Goal: Task Accomplishment & Management: Use online tool/utility

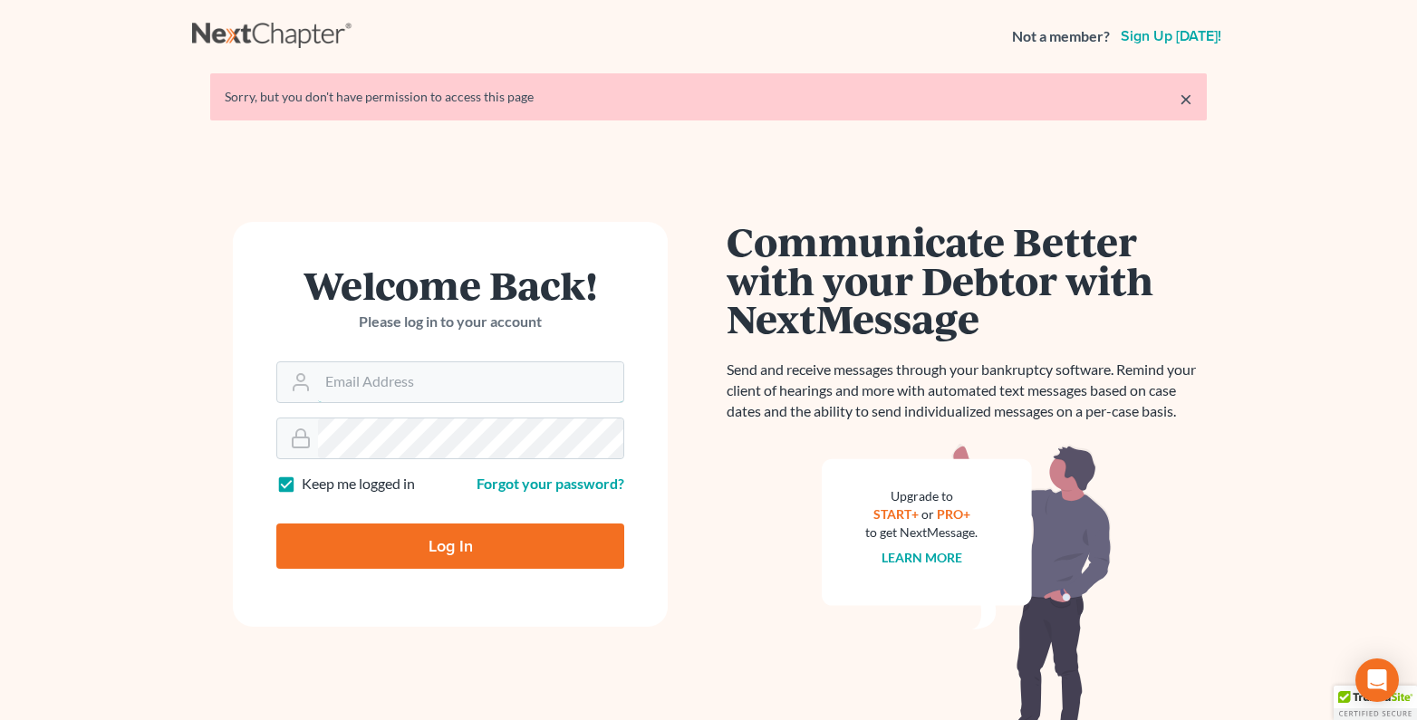
type input "[PERSON_NAME][EMAIL_ADDRESS][DOMAIN_NAME]"
click at [446, 542] on input "Log In" at bounding box center [450, 546] width 348 height 45
type input "Thinking..."
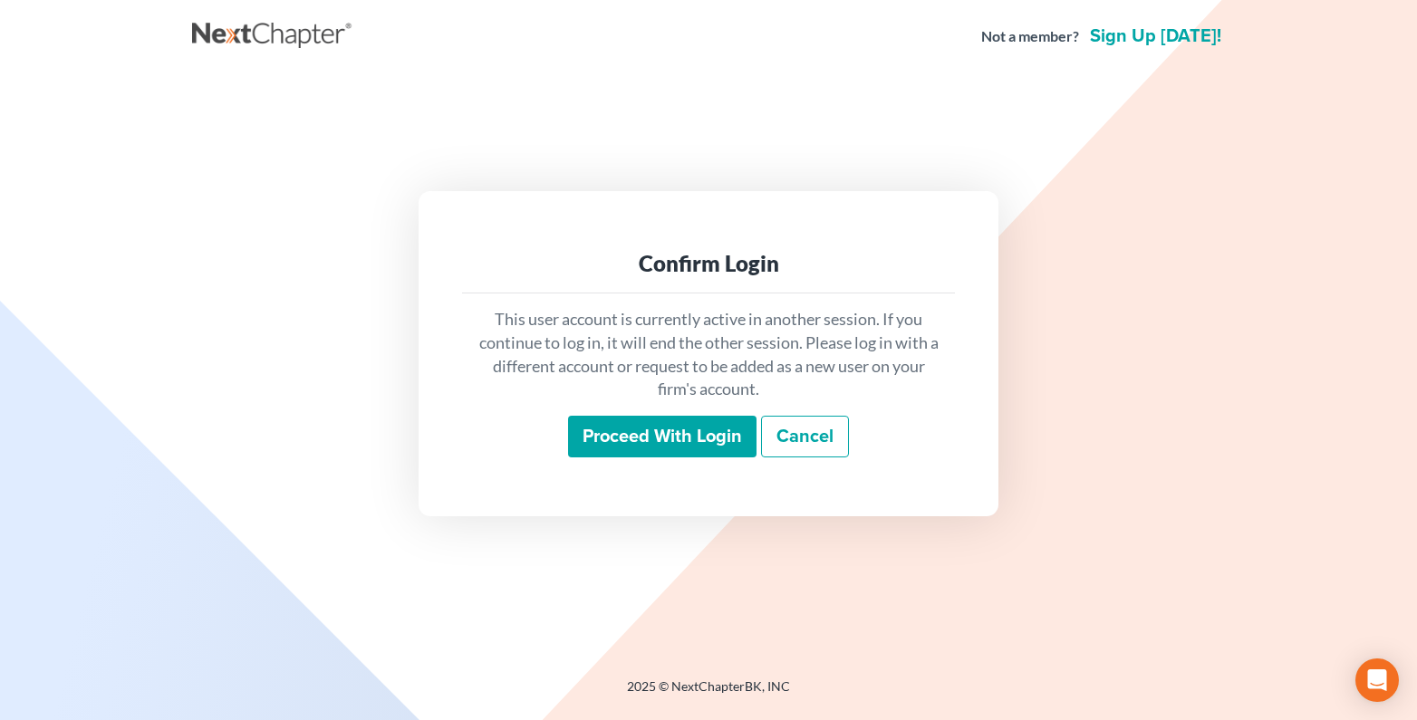
click at [610, 428] on input "Proceed with login" at bounding box center [662, 437] width 188 height 42
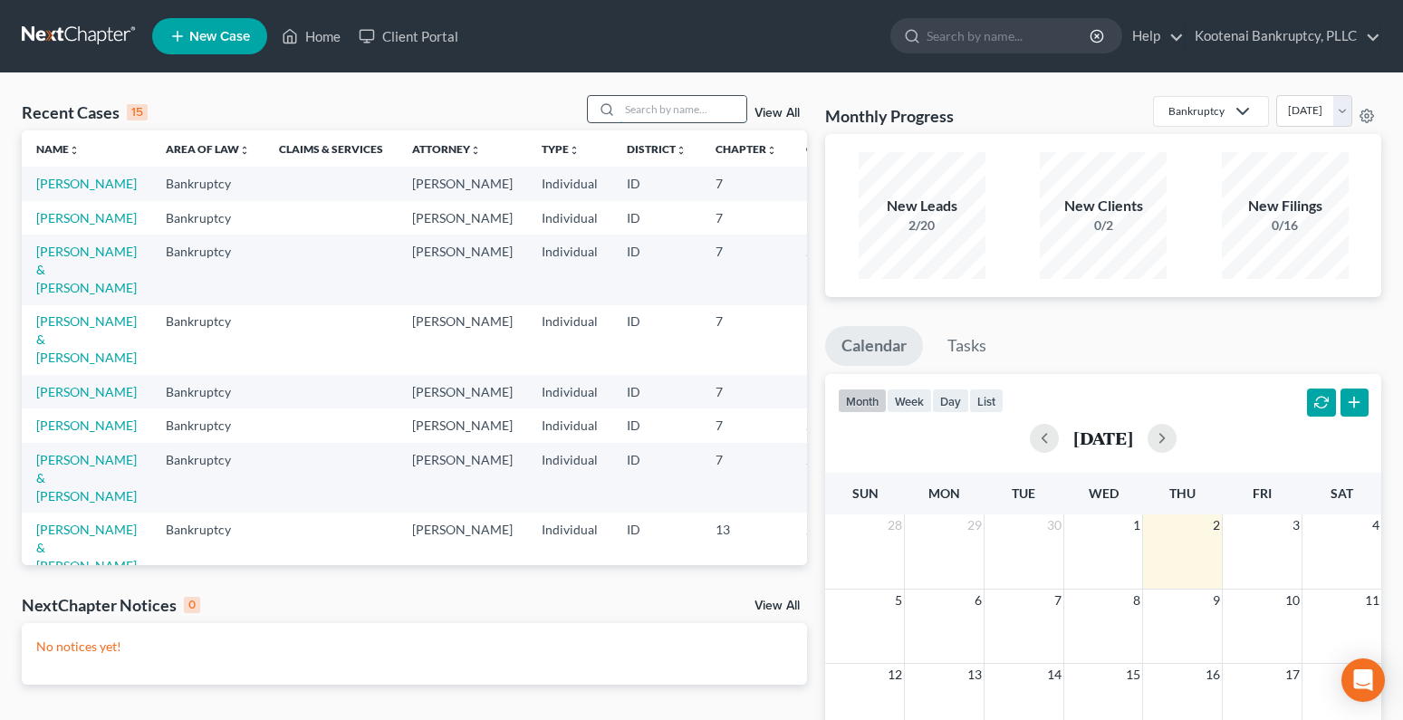
click at [646, 108] on input "search" at bounding box center [683, 109] width 127 height 26
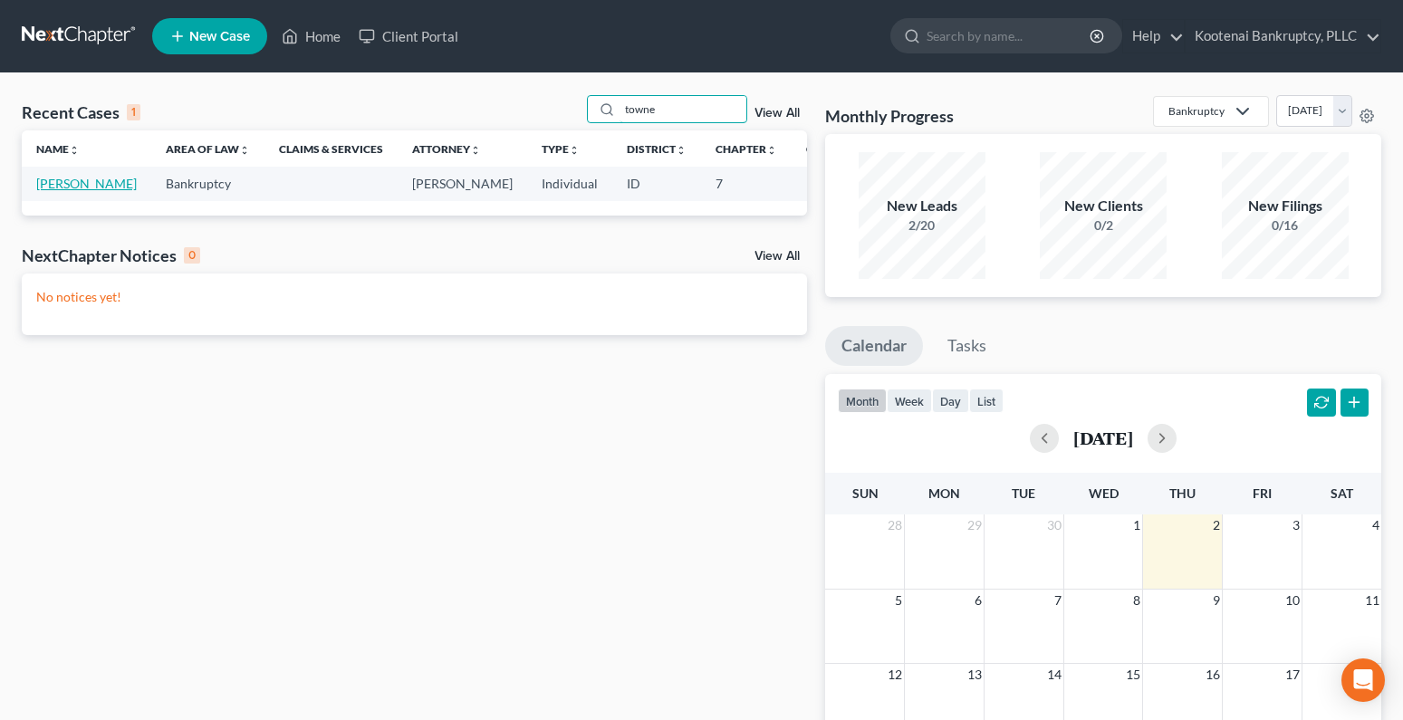
type input "towne"
click at [56, 183] on link "[PERSON_NAME]" at bounding box center [86, 183] width 101 height 15
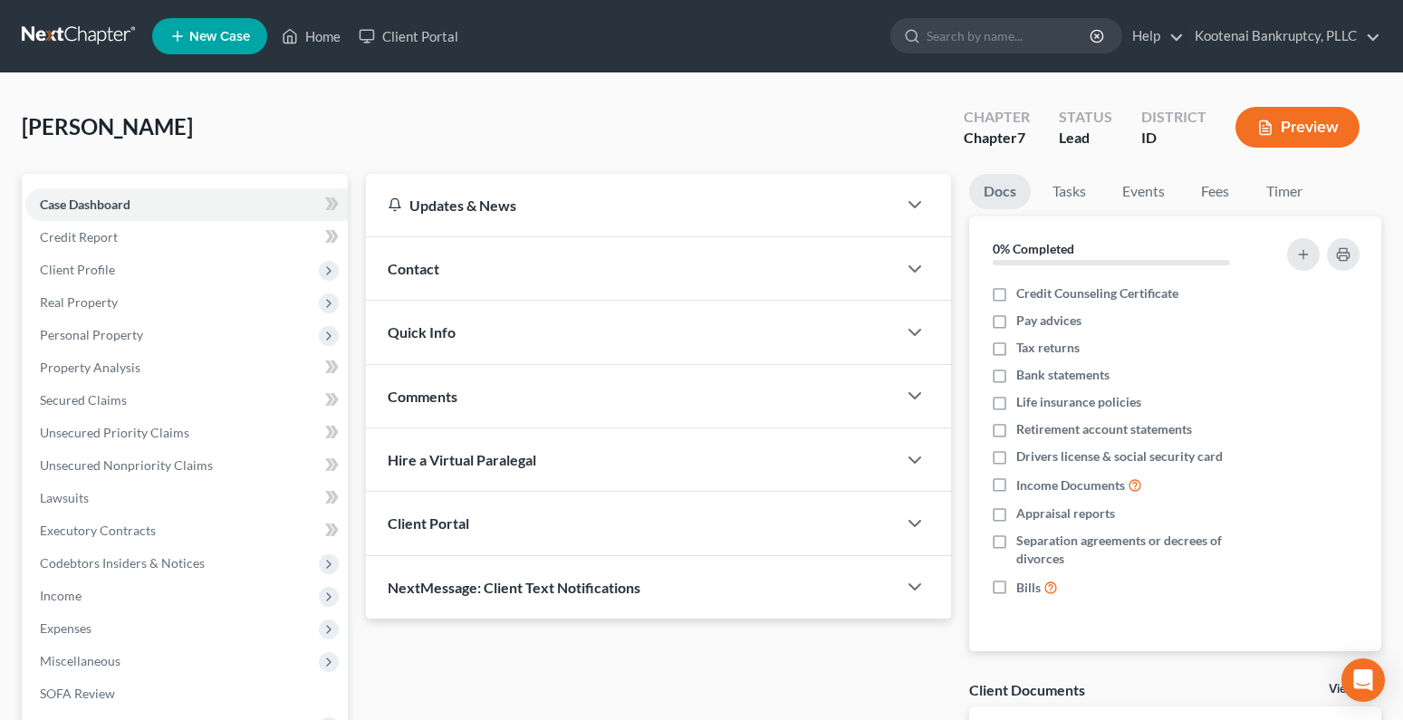
click at [1311, 135] on button "Preview" at bounding box center [1298, 127] width 124 height 41
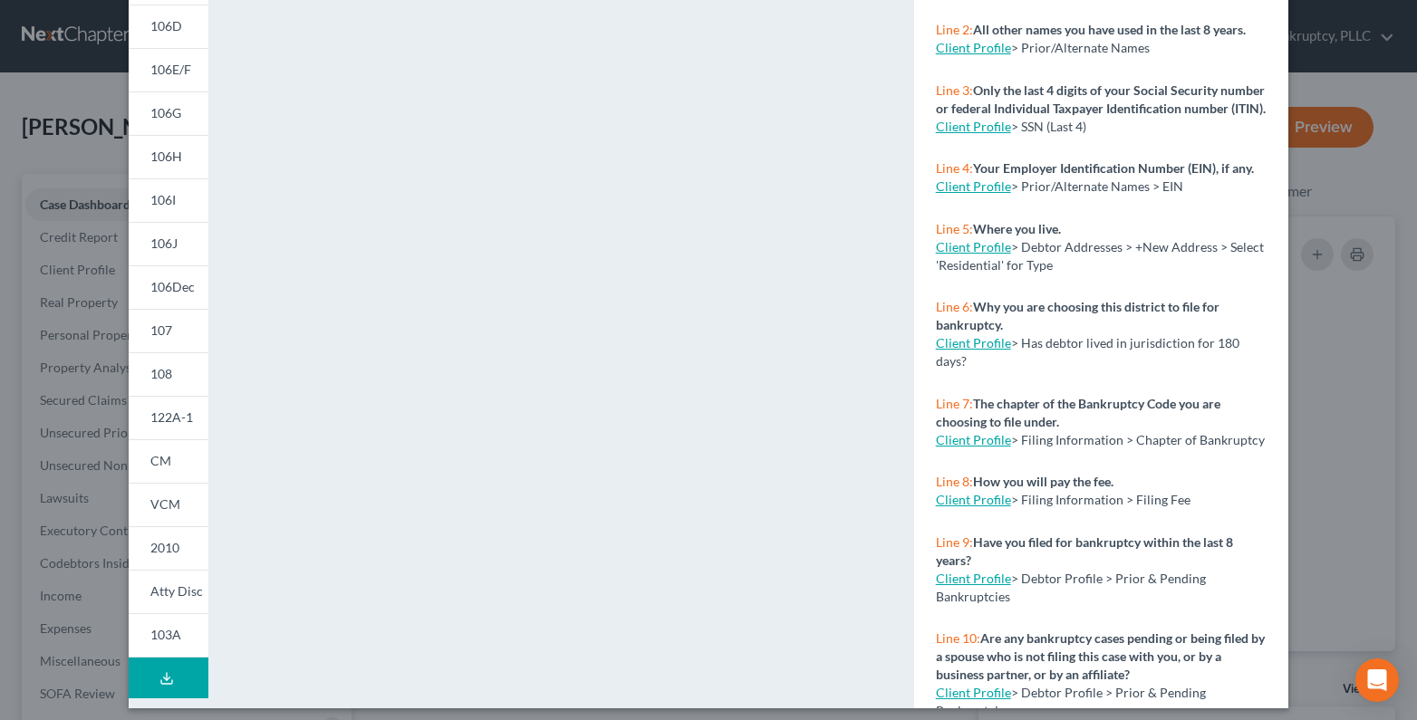
scroll to position [284, 0]
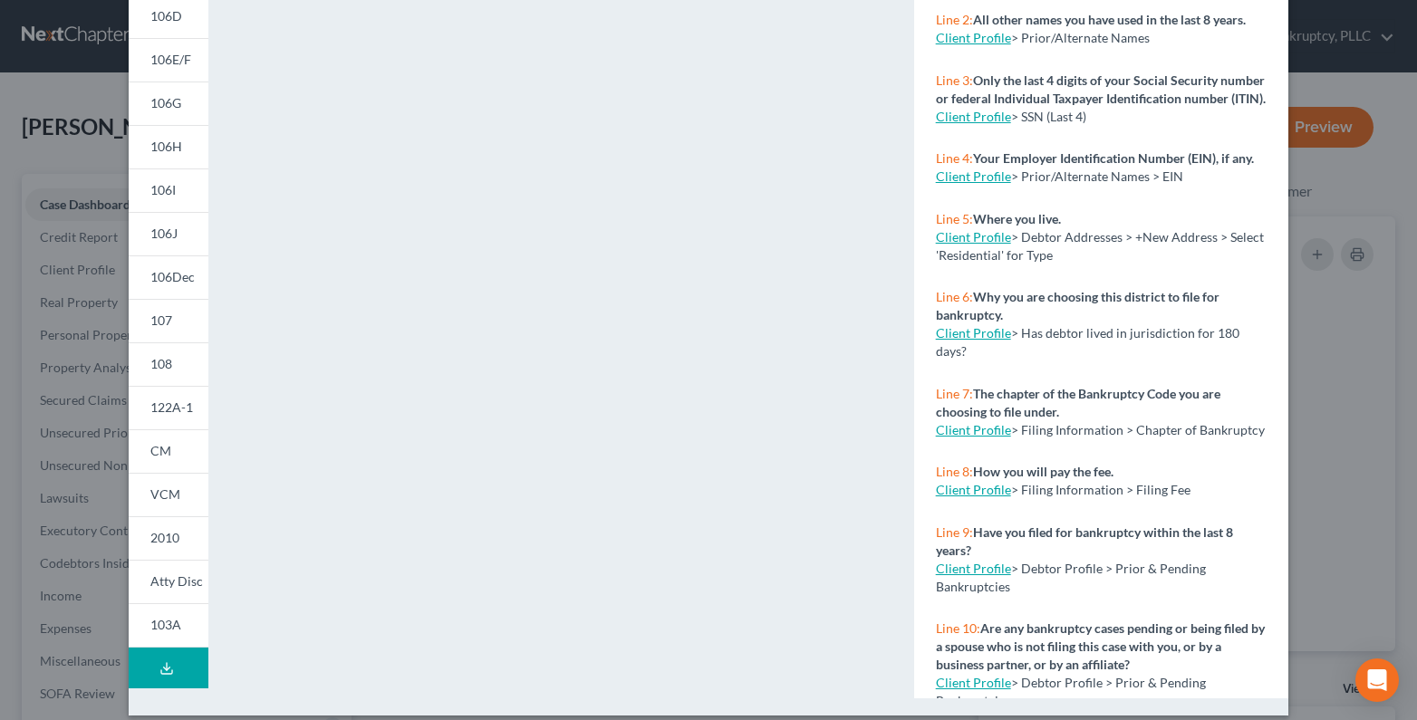
click at [161, 672] on icon at bounding box center [166, 668] width 14 height 14
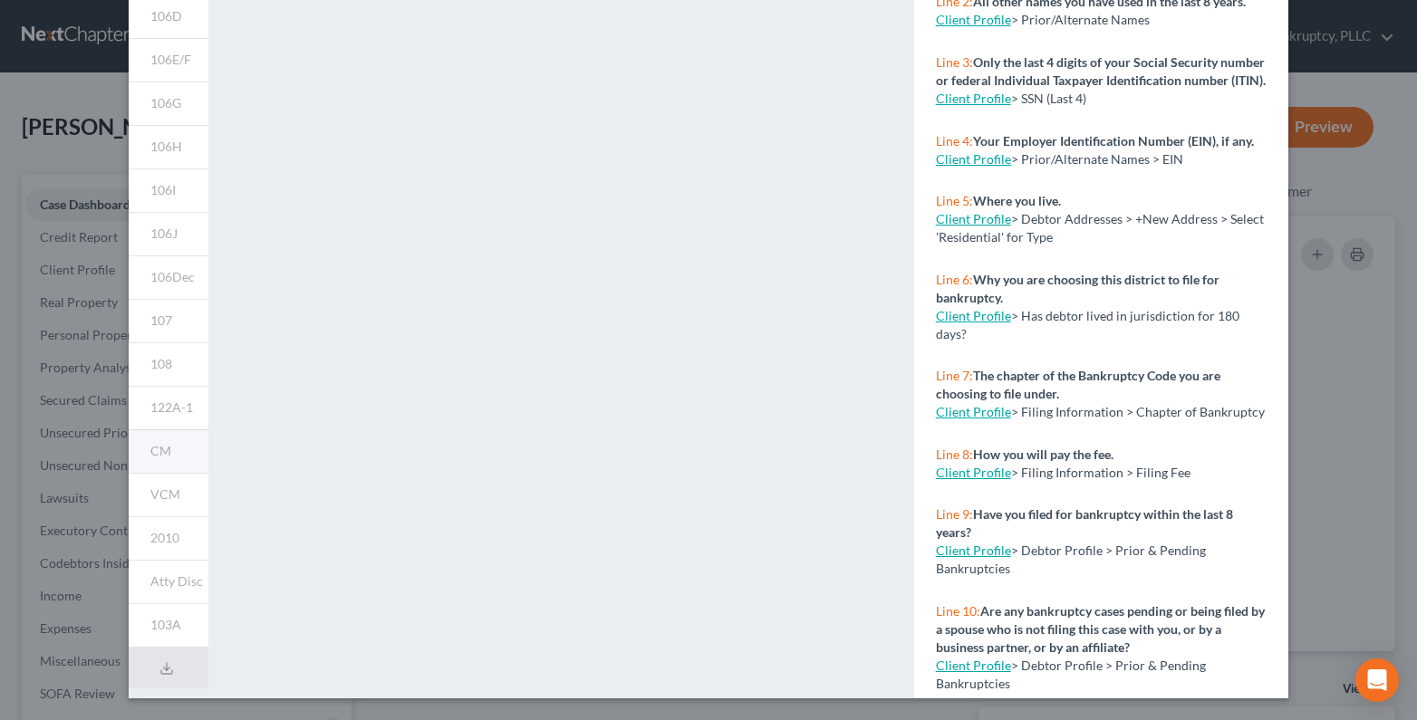
click at [157, 446] on span "CM" at bounding box center [160, 450] width 21 height 15
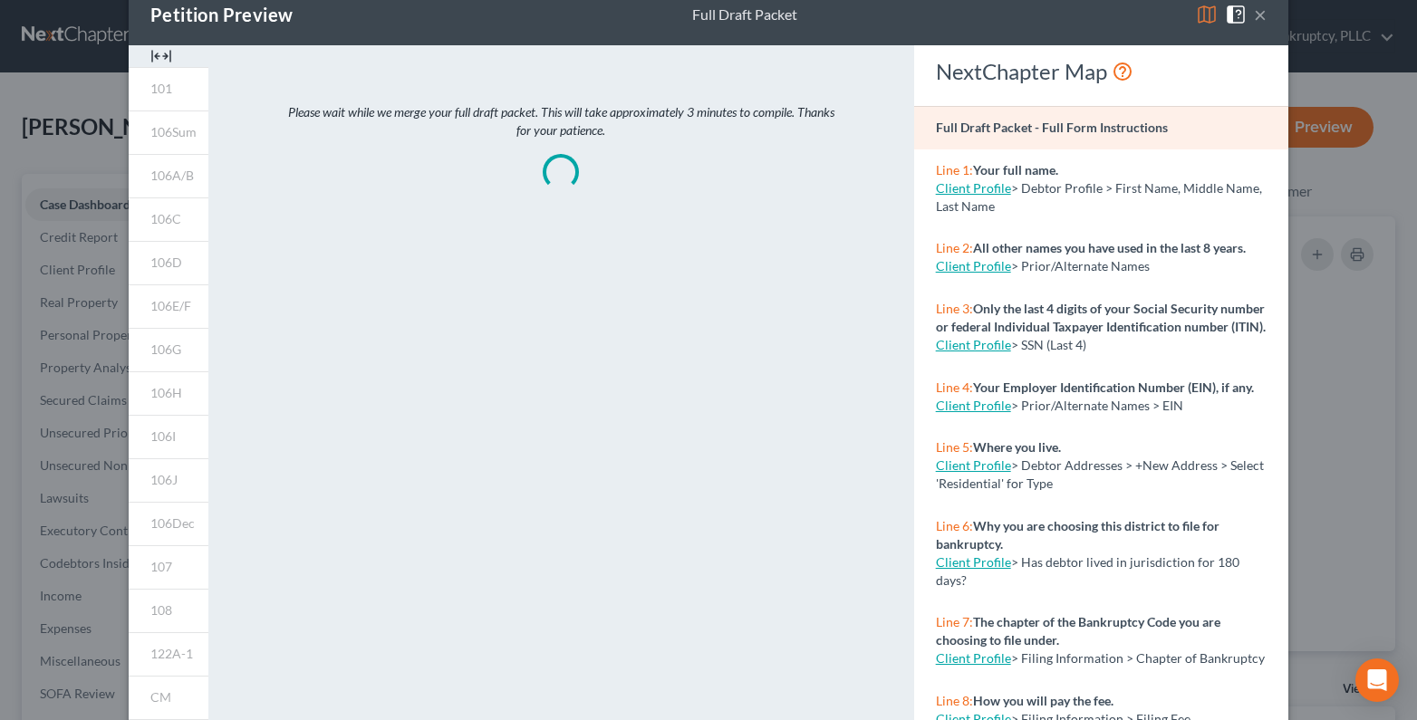
scroll to position [0, 0]
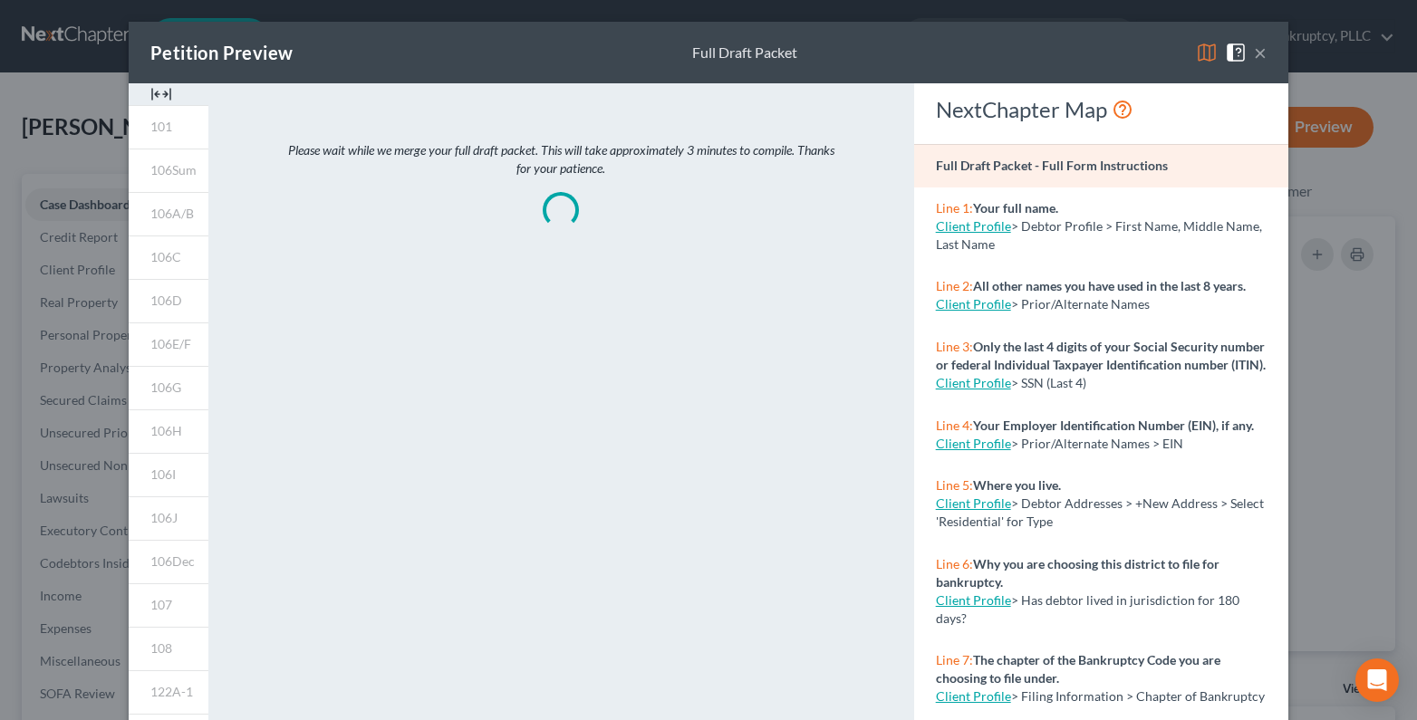
click at [1254, 53] on button "×" at bounding box center [1260, 53] width 13 height 22
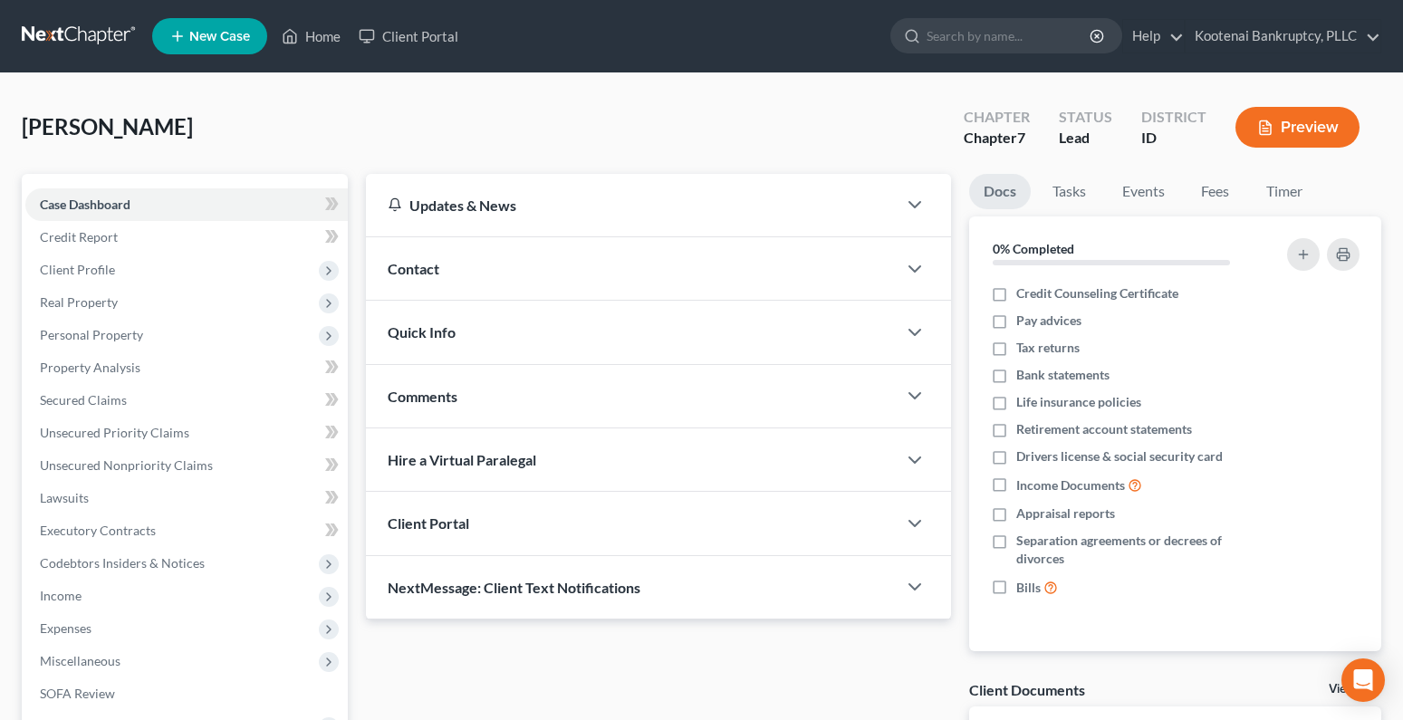
click at [1305, 119] on button "Preview" at bounding box center [1298, 127] width 124 height 41
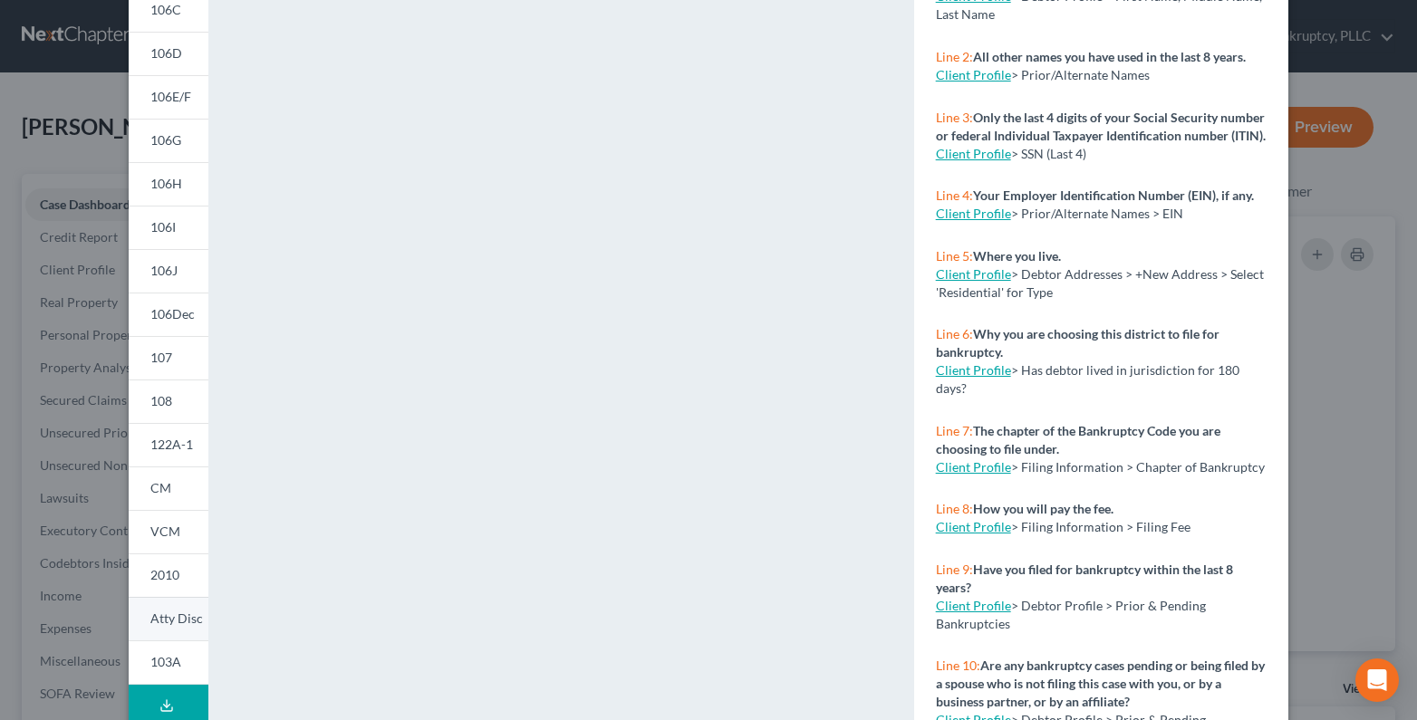
scroll to position [284, 0]
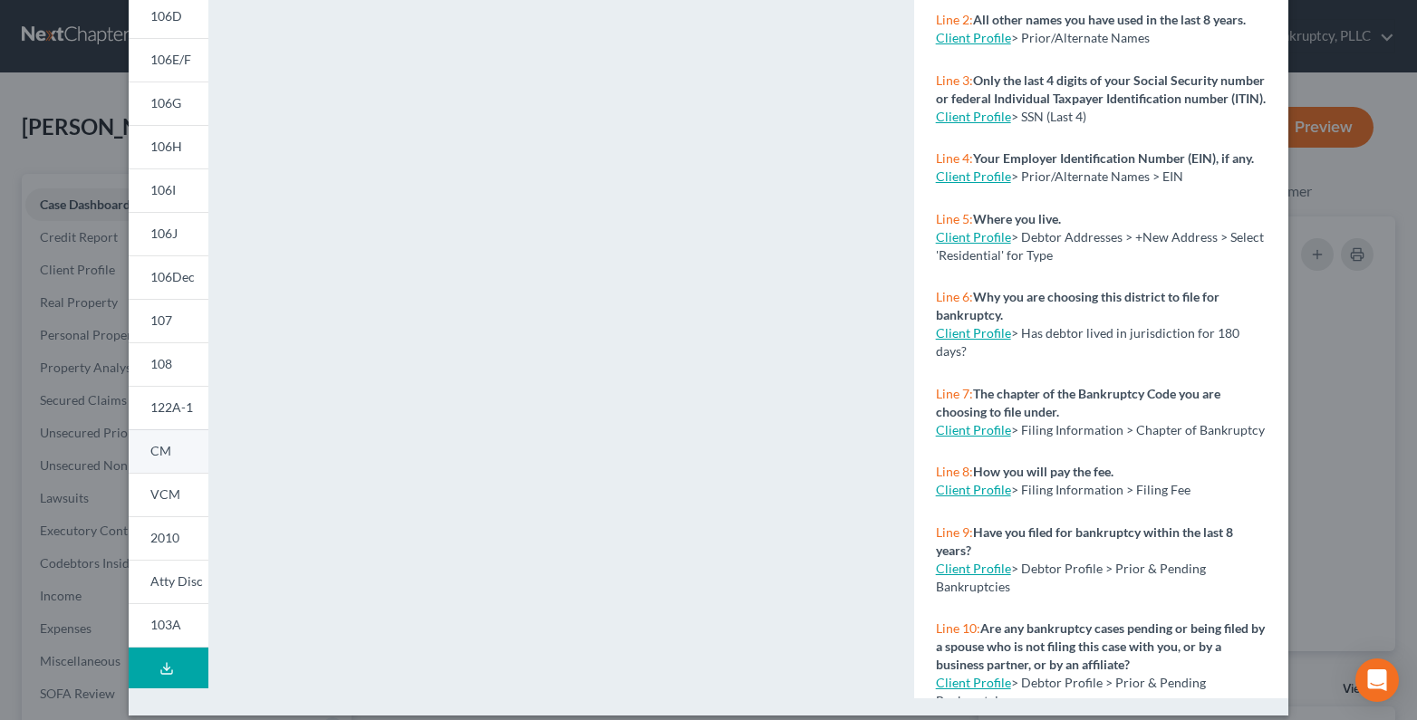
click at [156, 454] on span "CM" at bounding box center [160, 450] width 21 height 15
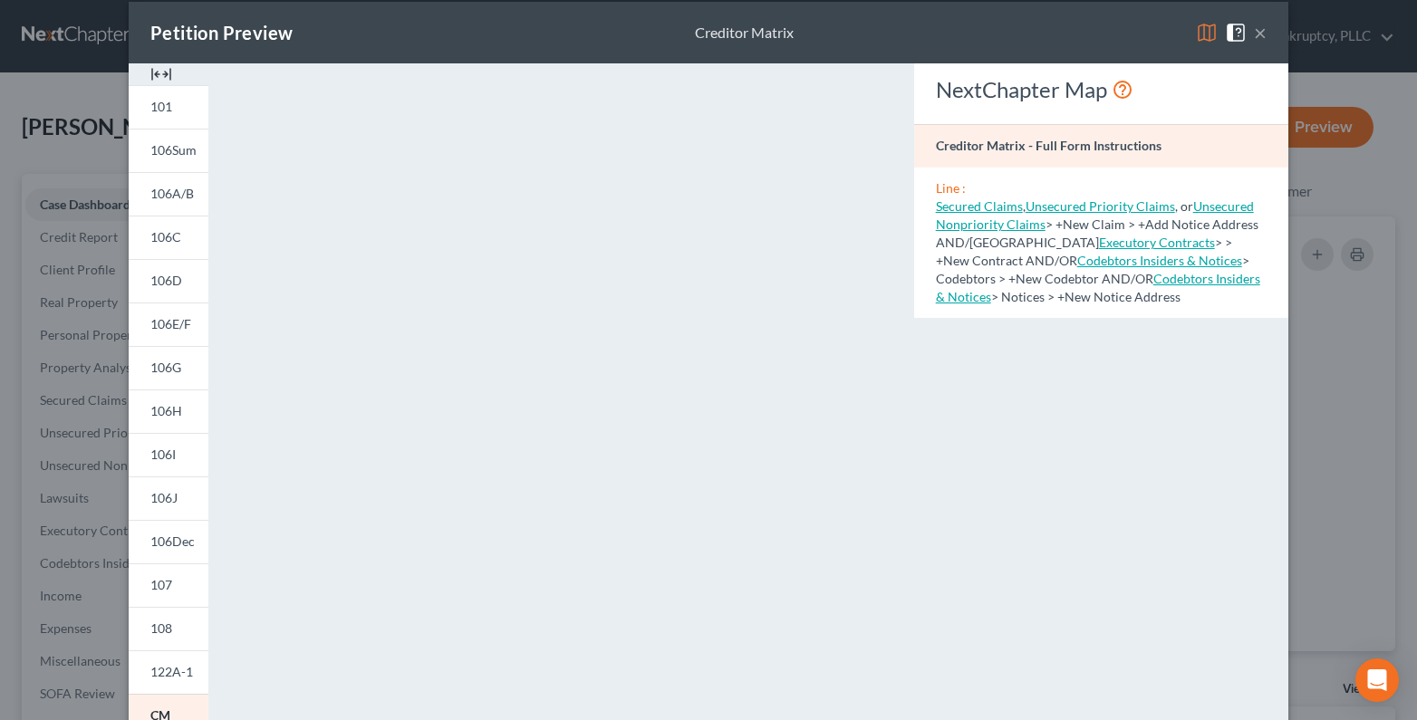
scroll to position [13, 0]
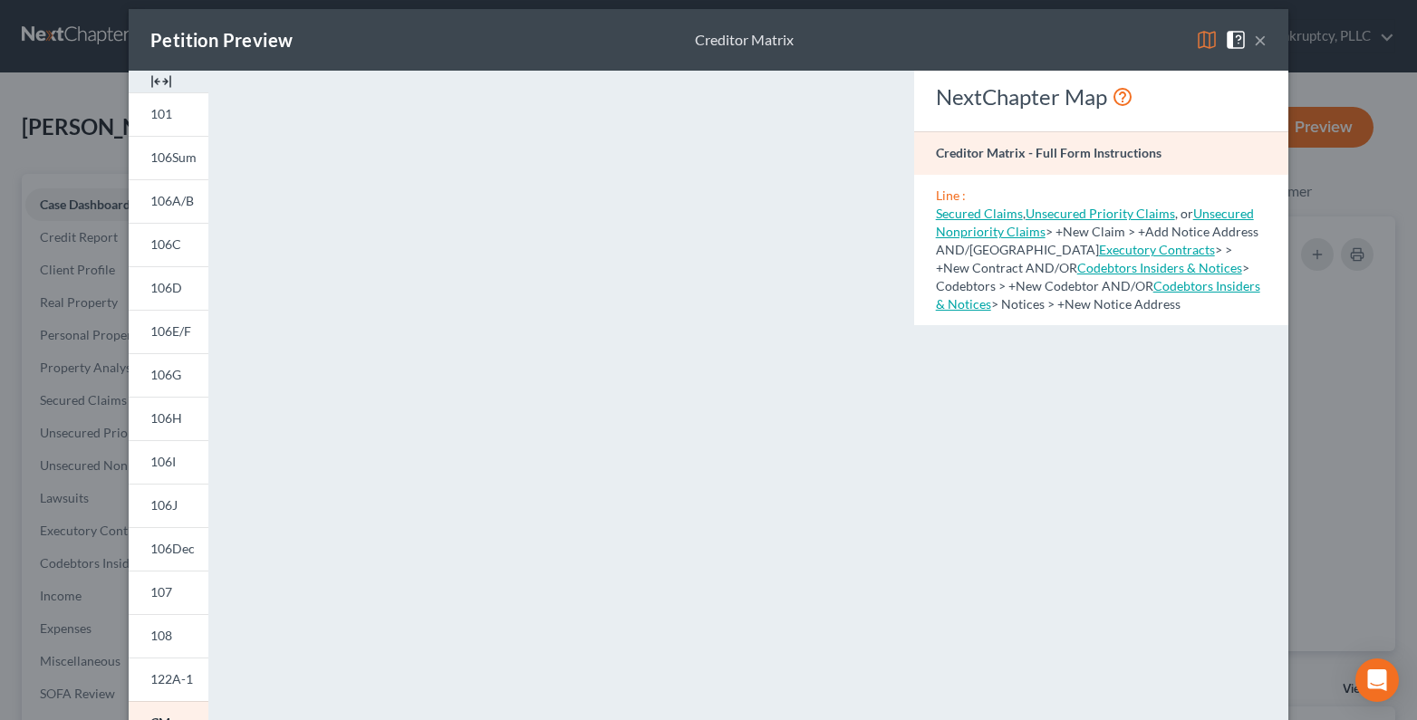
click at [1256, 42] on button "×" at bounding box center [1260, 40] width 13 height 22
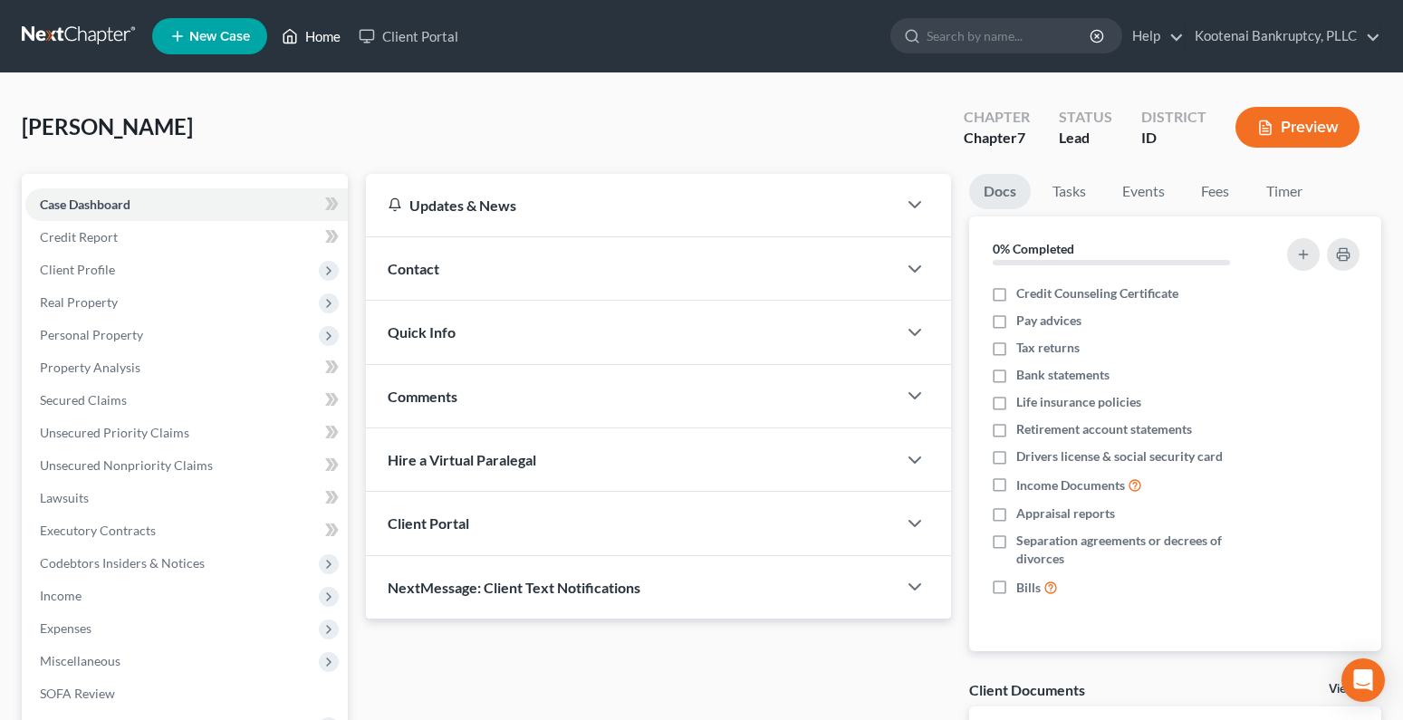
click at [318, 39] on link "Home" at bounding box center [311, 36] width 77 height 33
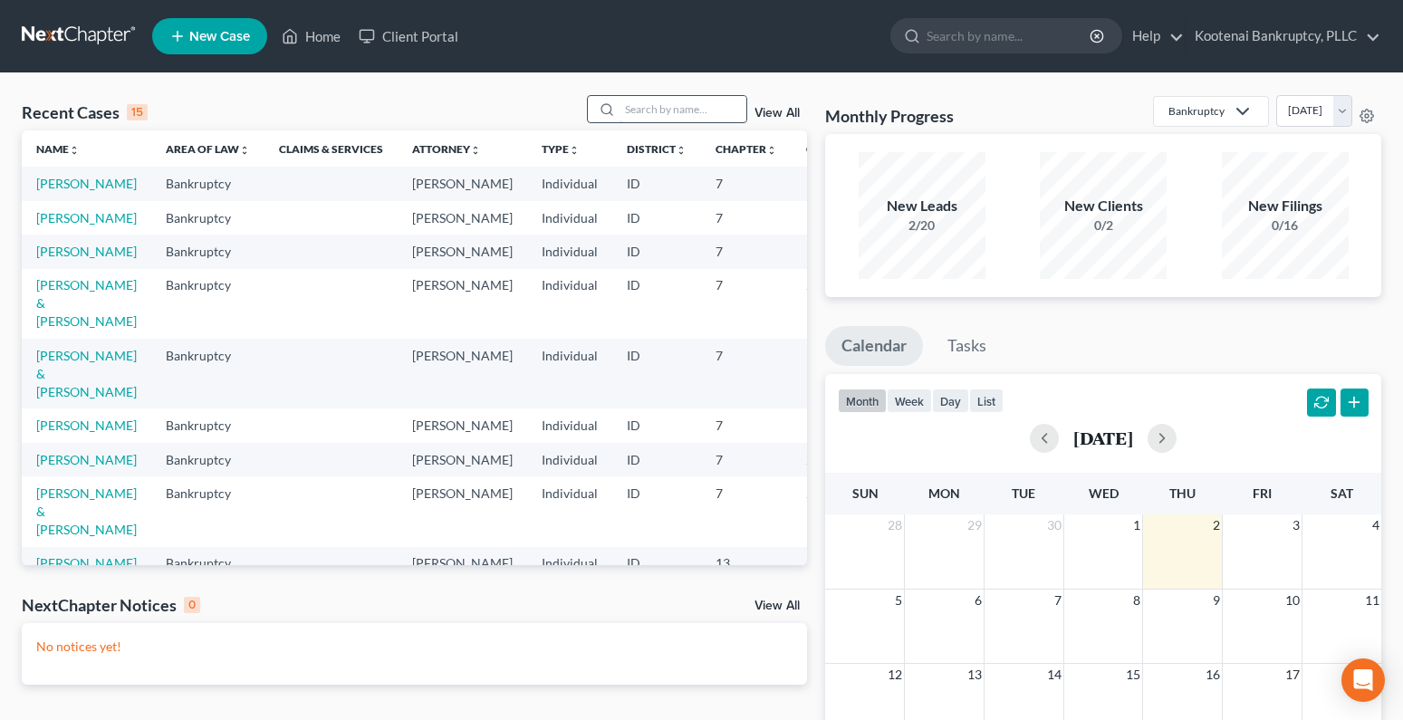
click at [657, 107] on input "search" at bounding box center [683, 109] width 127 height 26
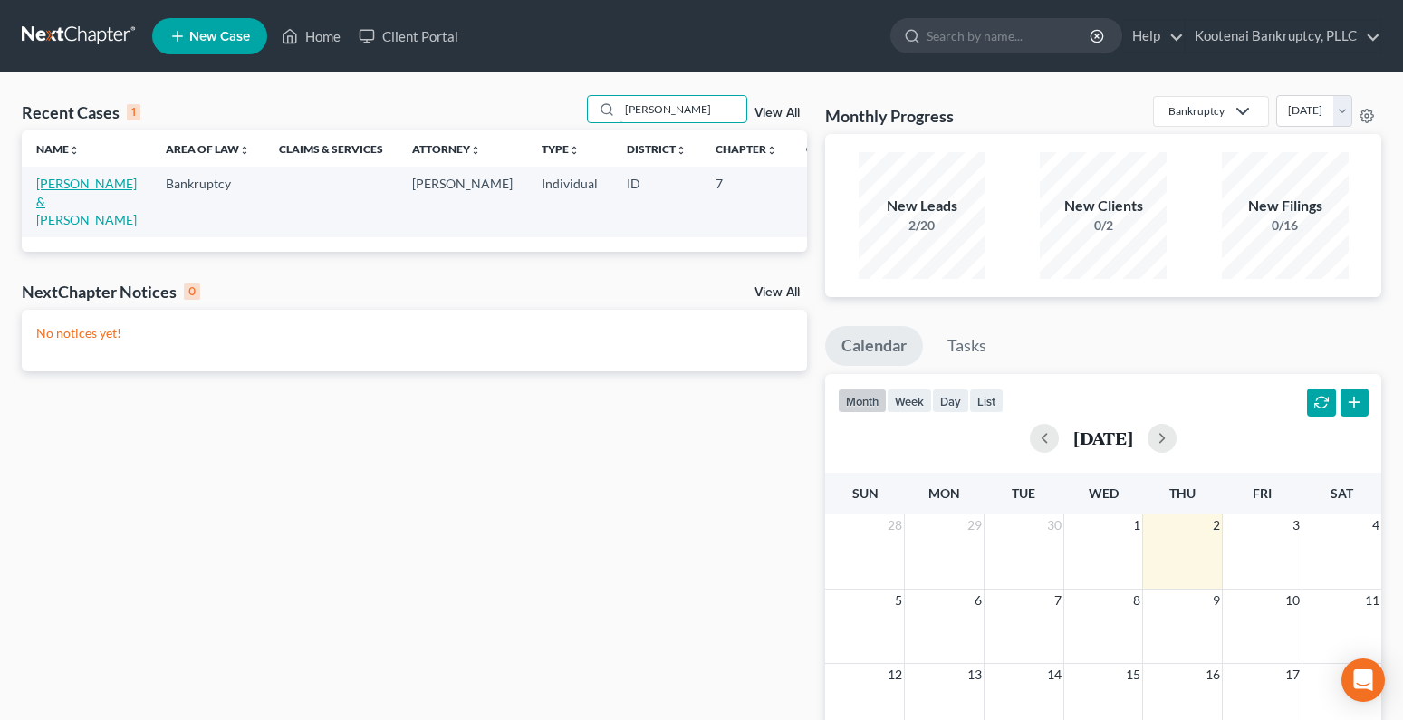
type input "[PERSON_NAME]"
click at [43, 179] on link "[PERSON_NAME] & [PERSON_NAME]" at bounding box center [86, 202] width 101 height 52
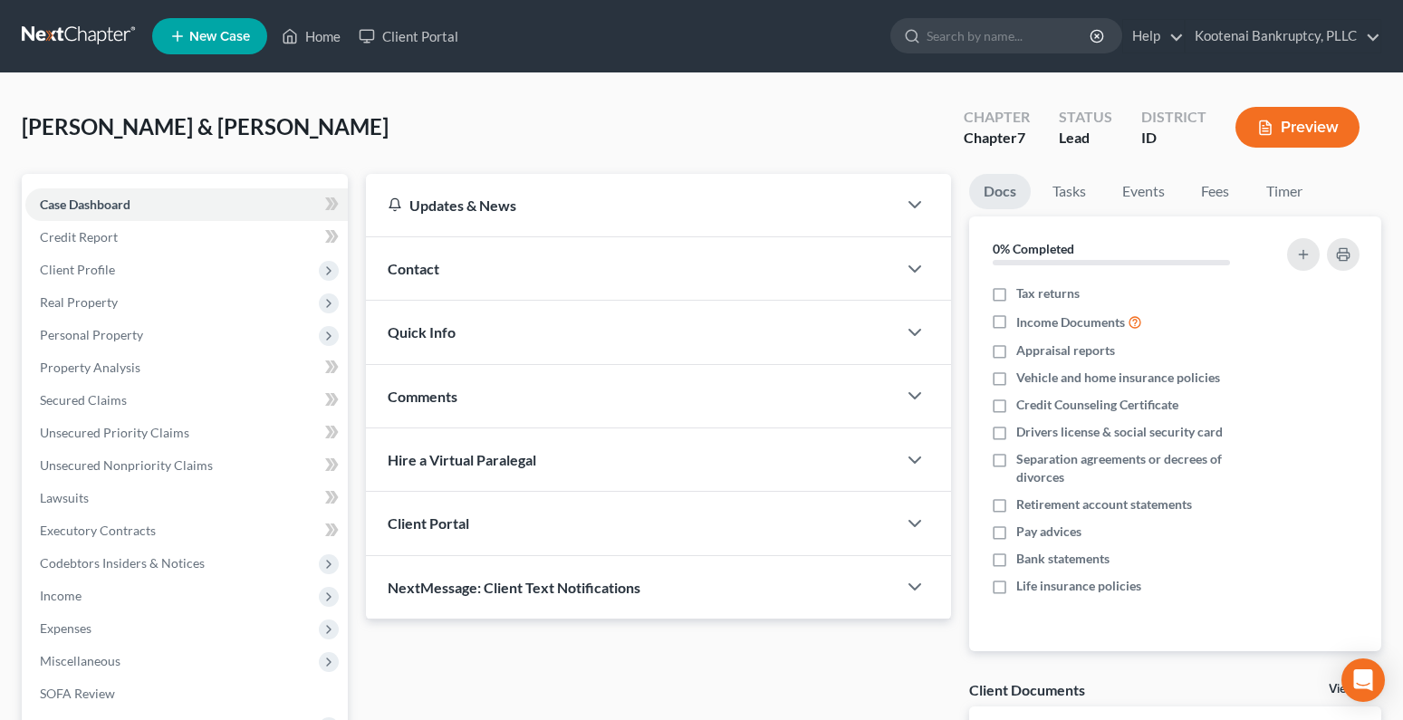
click at [1298, 126] on button "Preview" at bounding box center [1298, 127] width 124 height 41
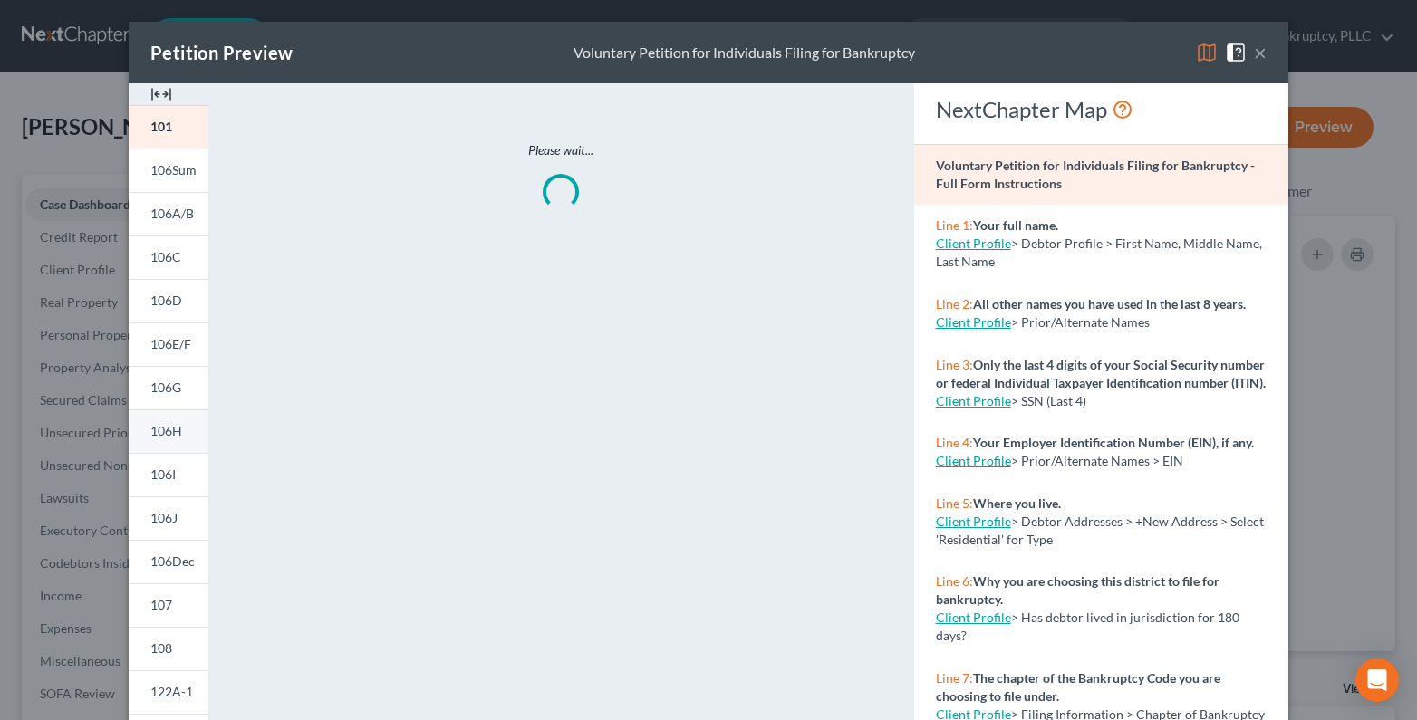
scroll to position [272, 0]
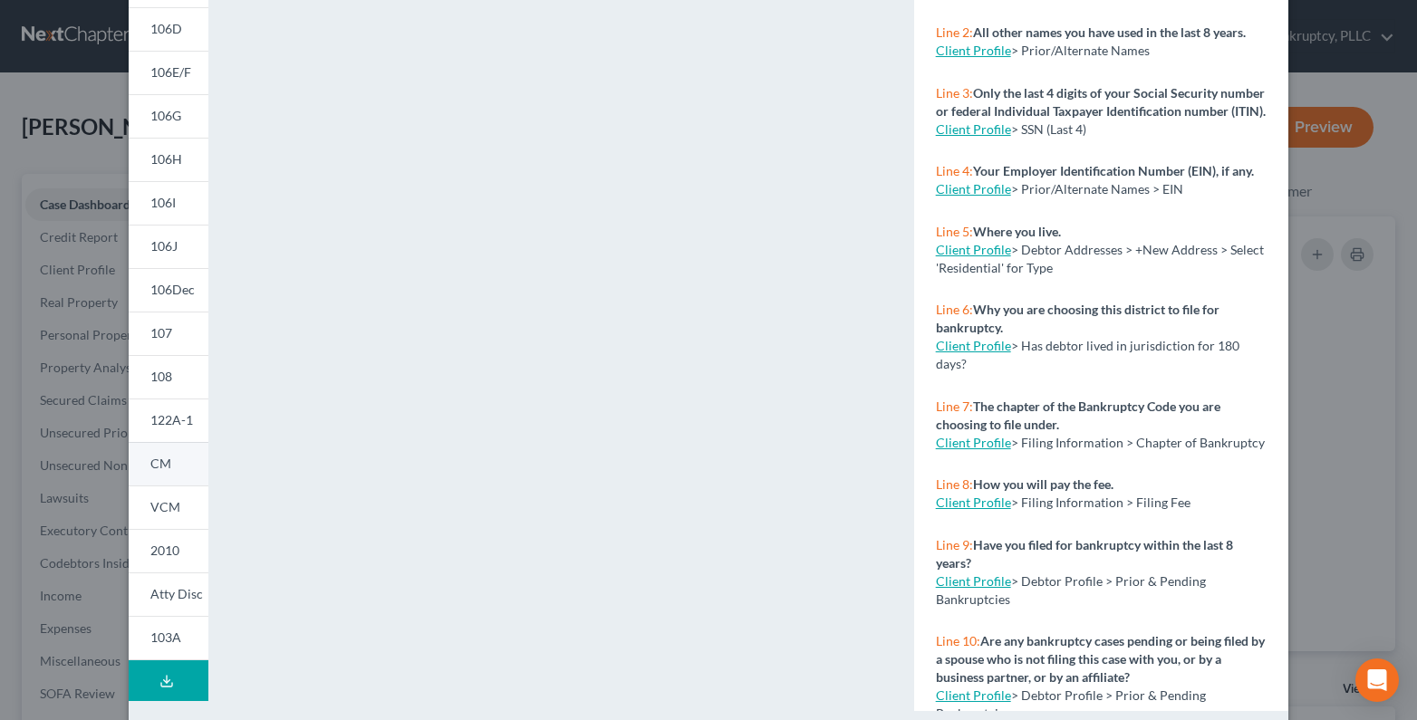
click at [156, 468] on span "CM" at bounding box center [160, 463] width 21 height 15
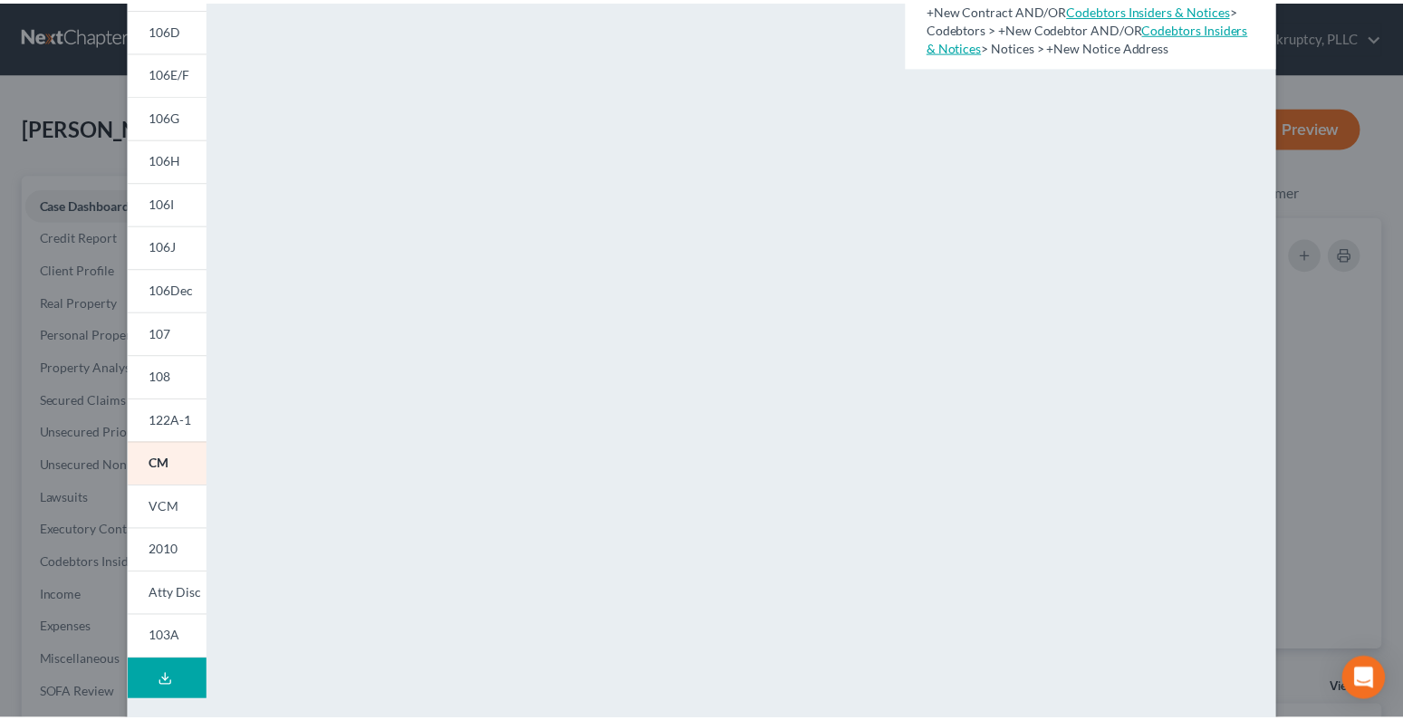
scroll to position [0, 0]
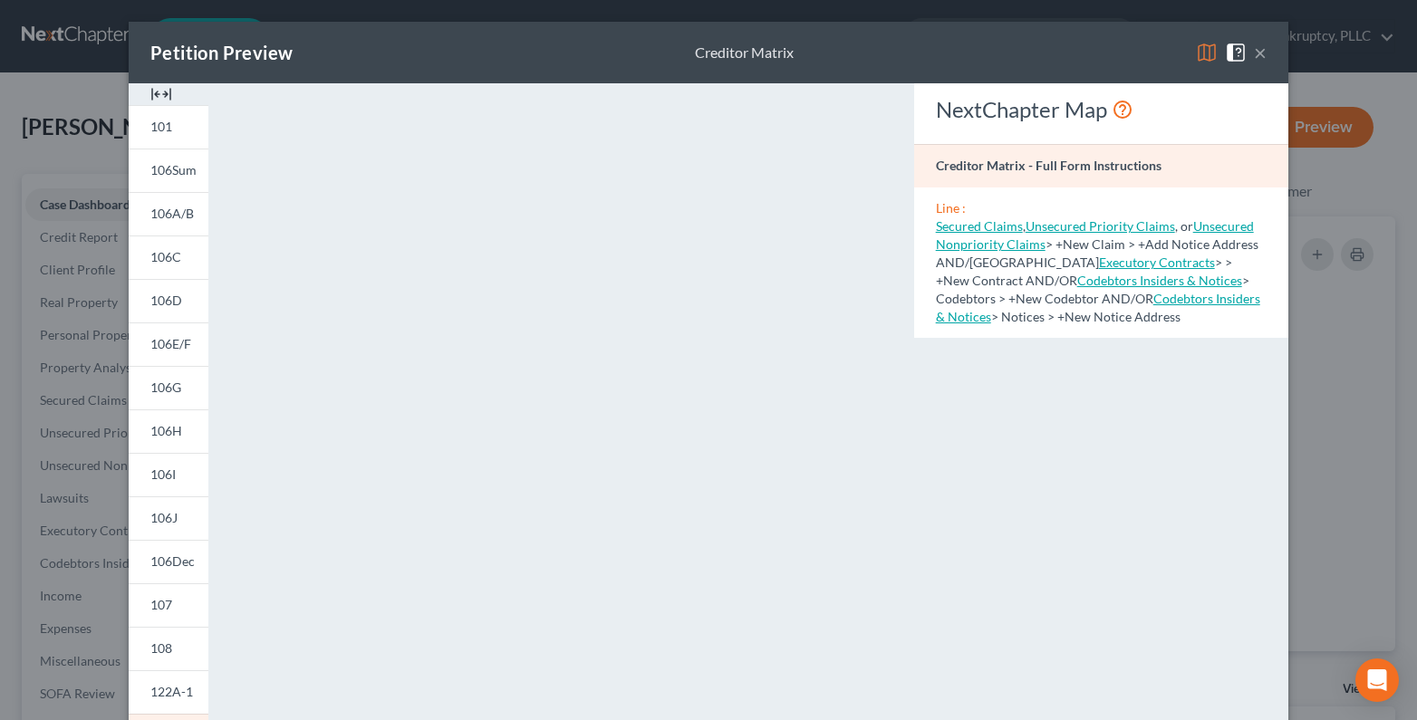
click at [1265, 51] on div "Petition Preview Creditor Matrix ×" at bounding box center [709, 53] width 1160 height 62
click at [1256, 49] on button "×" at bounding box center [1260, 53] width 13 height 22
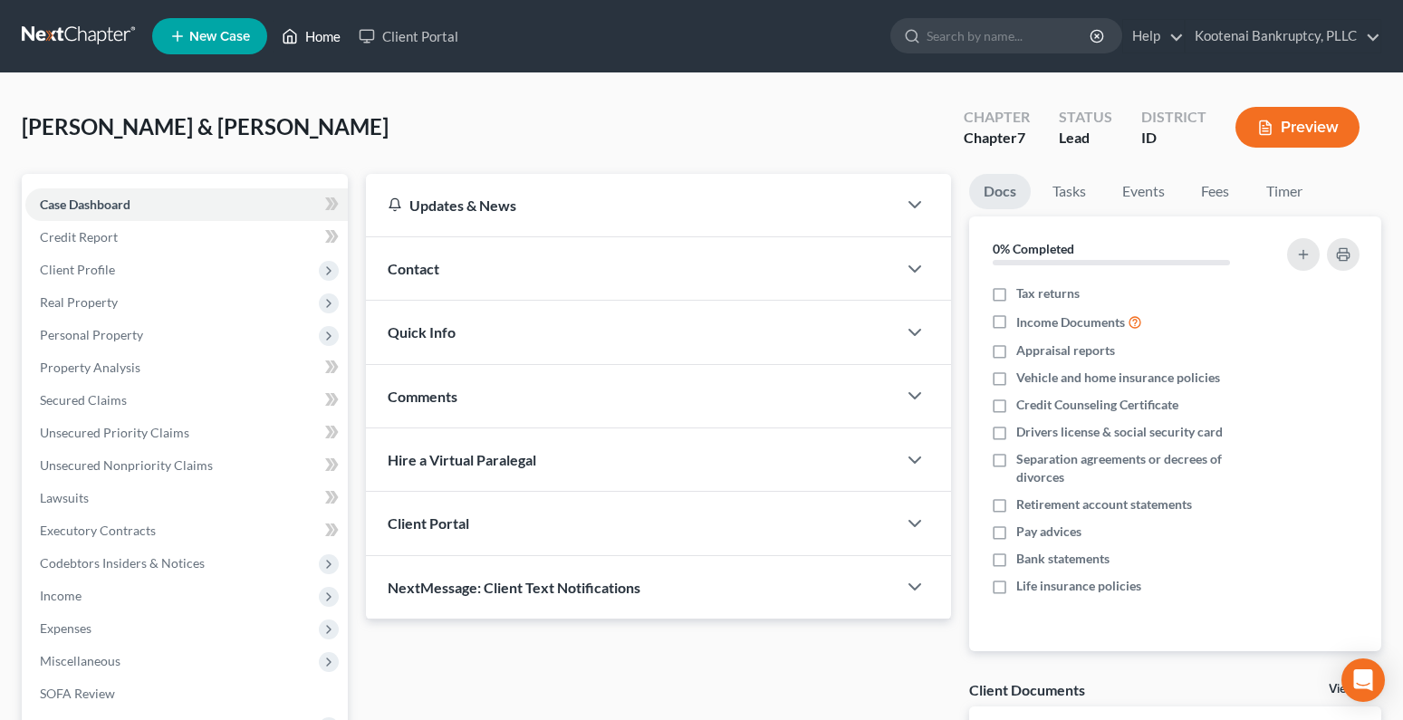
click at [318, 43] on link "Home" at bounding box center [311, 36] width 77 height 33
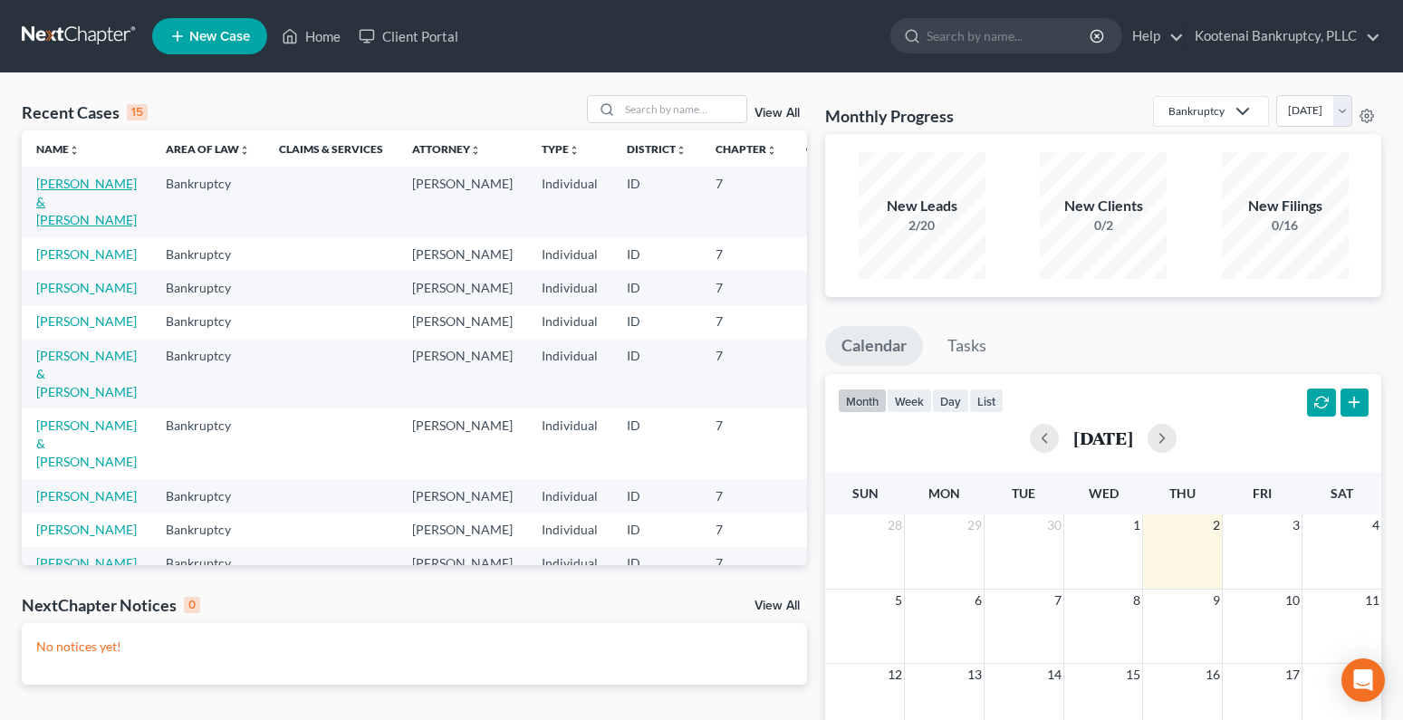
click at [57, 189] on link "[PERSON_NAME] & [PERSON_NAME]" at bounding box center [86, 202] width 101 height 52
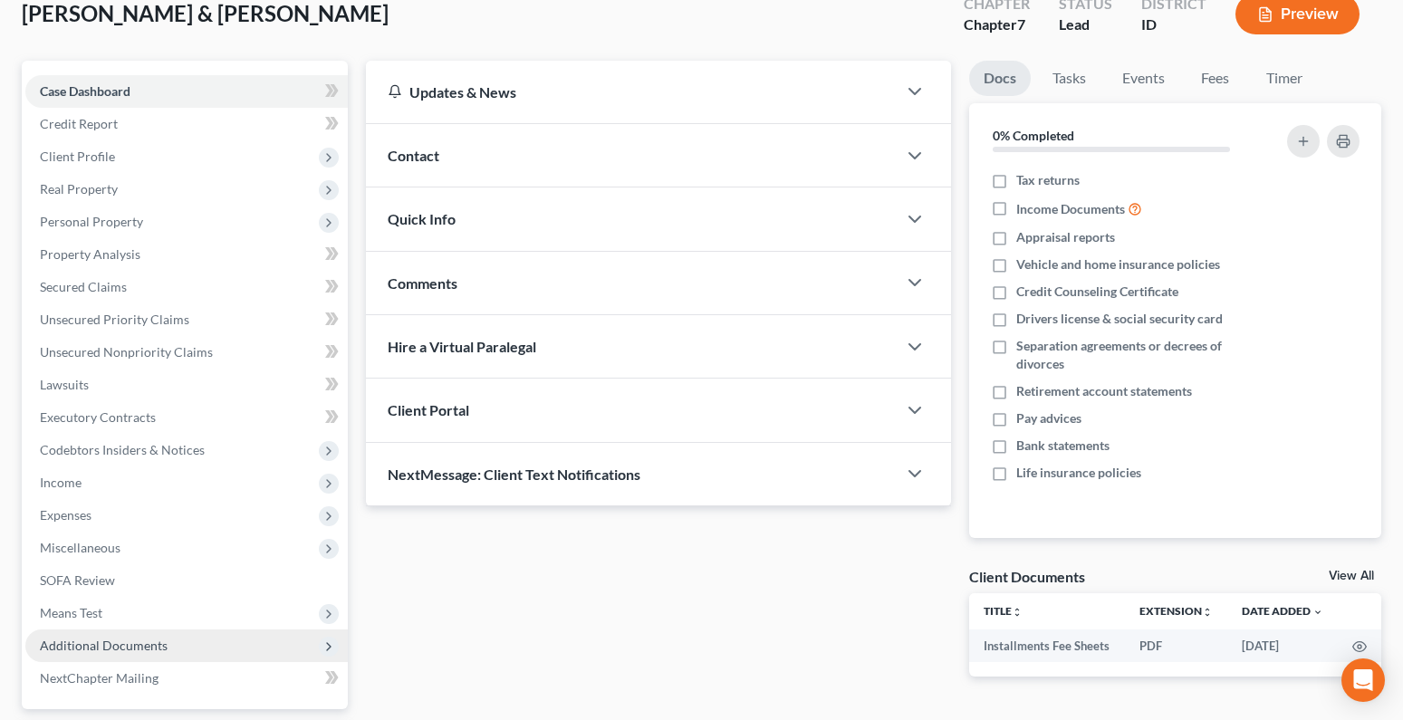
scroll to position [275, 0]
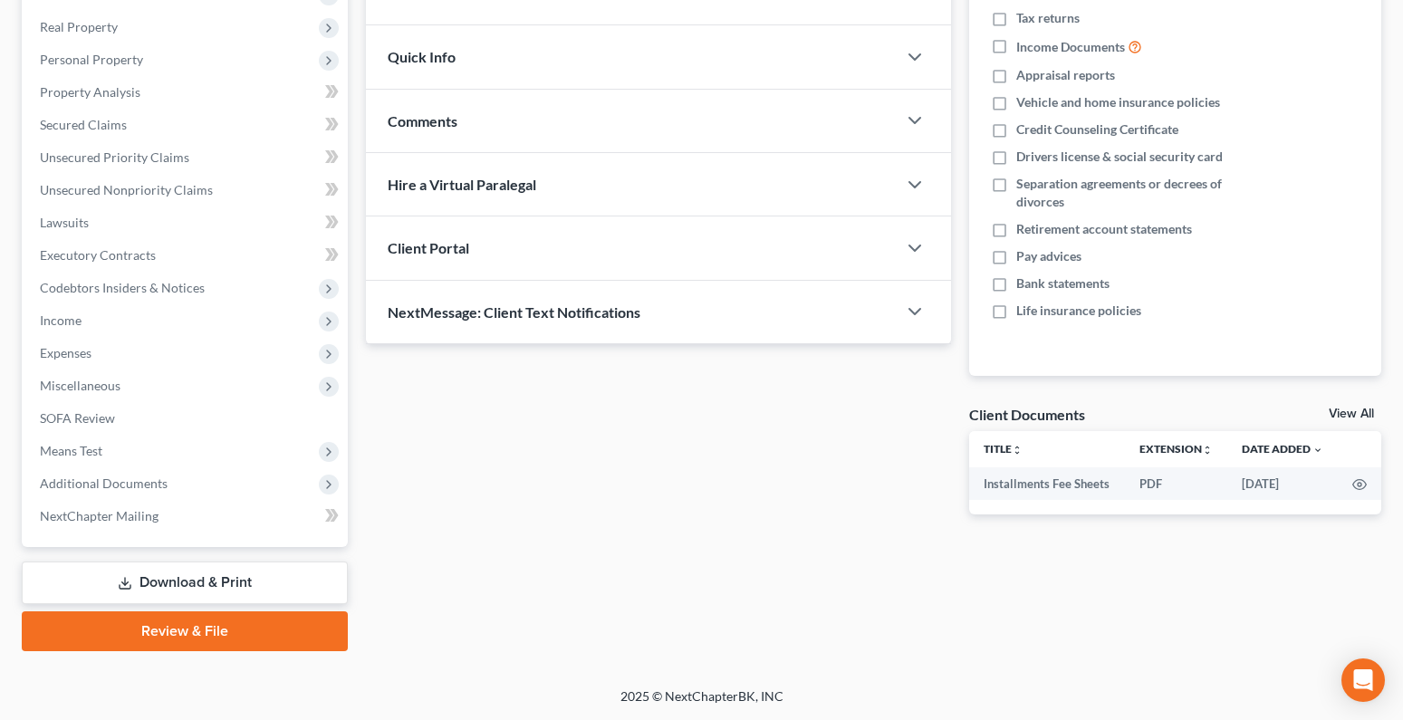
click at [178, 585] on link "Download & Print" at bounding box center [185, 583] width 326 height 43
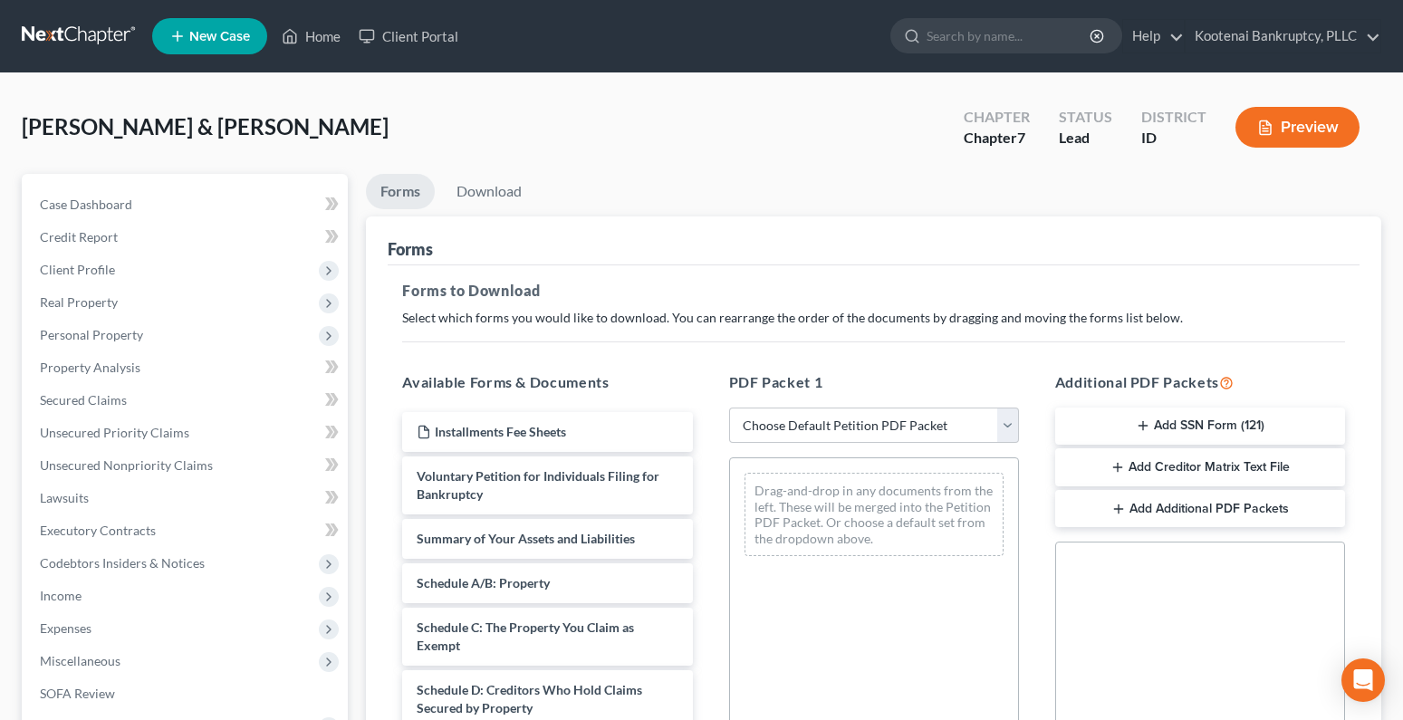
click at [1323, 141] on button "Preview" at bounding box center [1298, 127] width 124 height 41
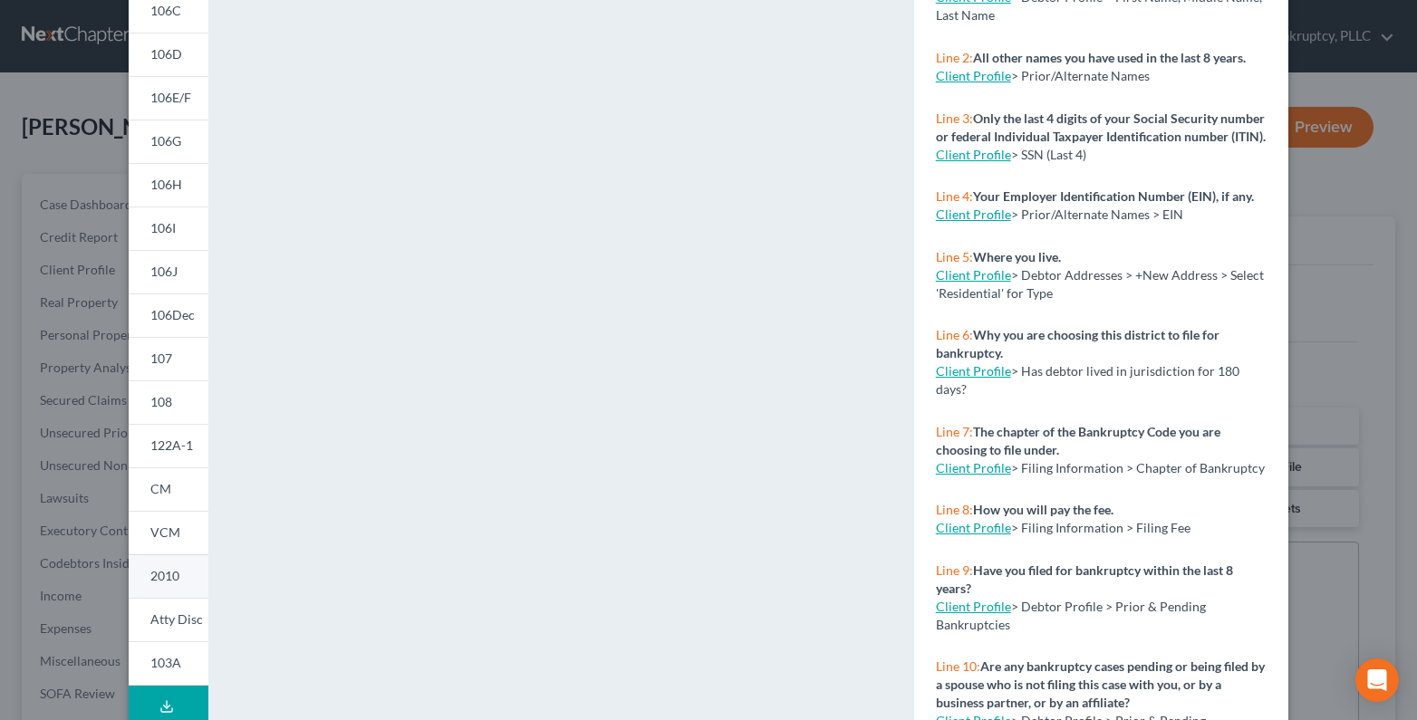
scroll to position [272, 0]
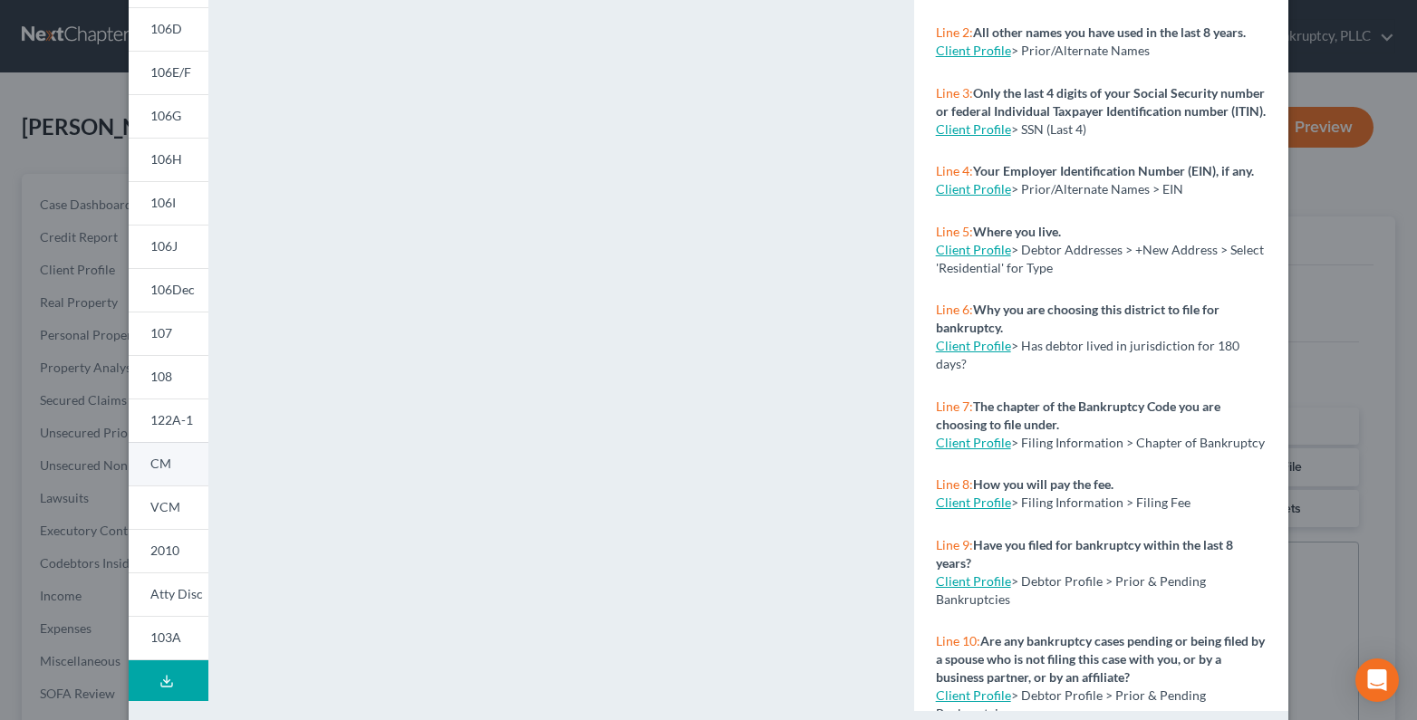
click at [157, 467] on span "CM" at bounding box center [160, 463] width 21 height 15
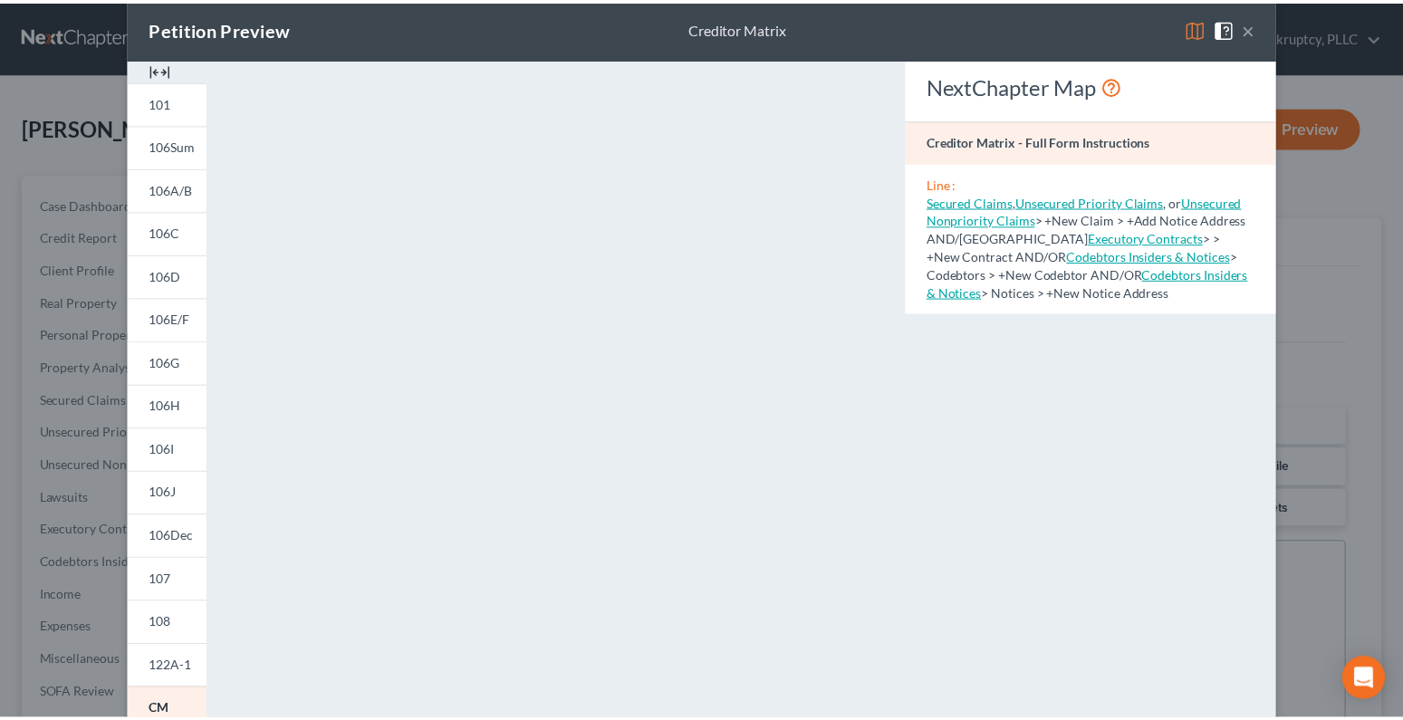
scroll to position [0, 0]
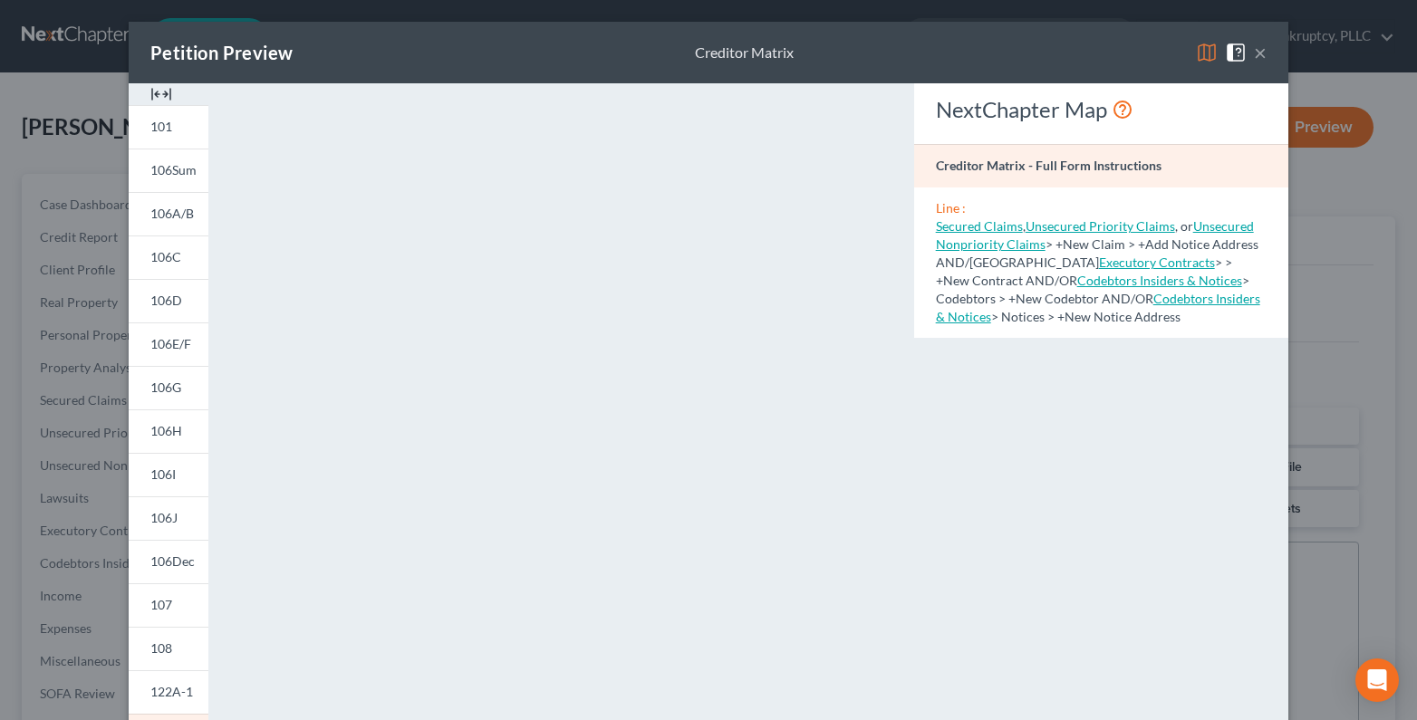
drag, startPoint x: 842, startPoint y: 39, endPoint x: 1063, endPoint y: 66, distance: 221.8
click at [844, 41] on div "Petition Preview Creditor Matrix ×" at bounding box center [709, 53] width 1160 height 62
click at [1254, 52] on button "×" at bounding box center [1260, 53] width 13 height 22
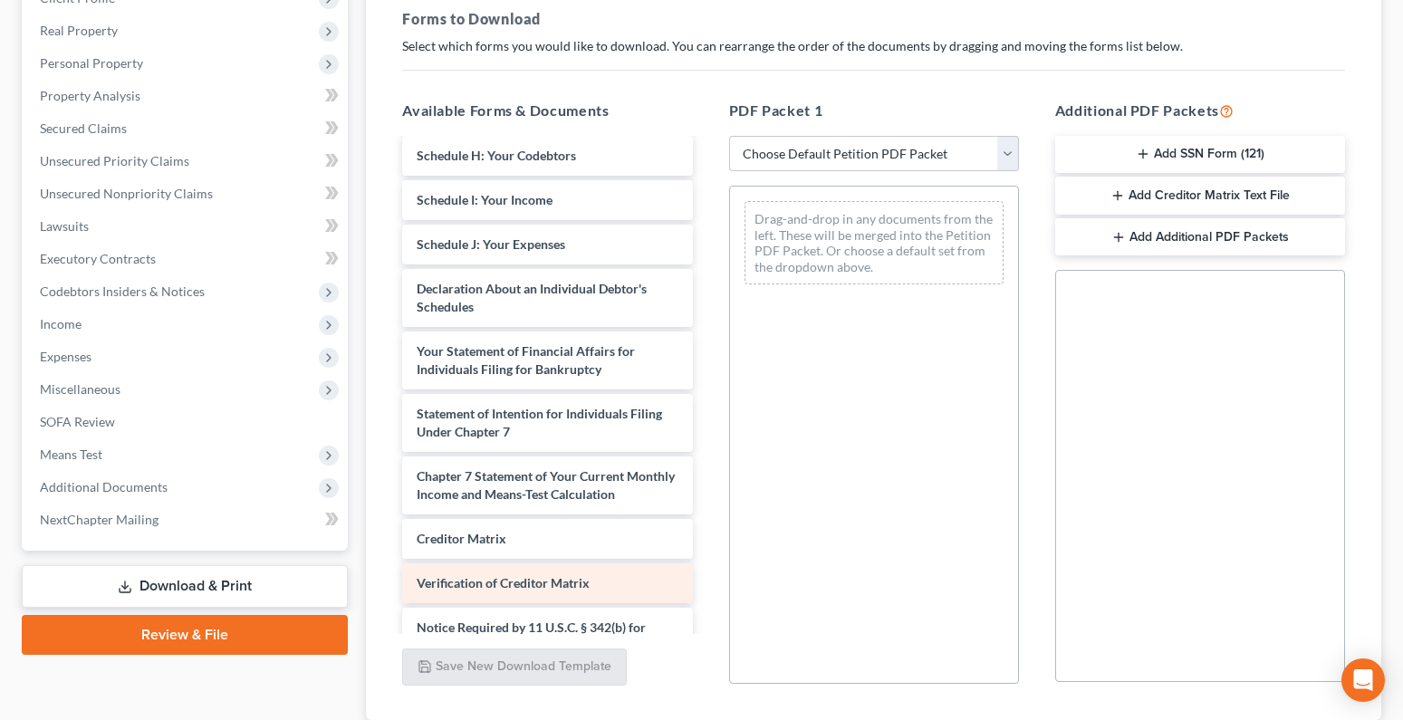
scroll to position [544, 0]
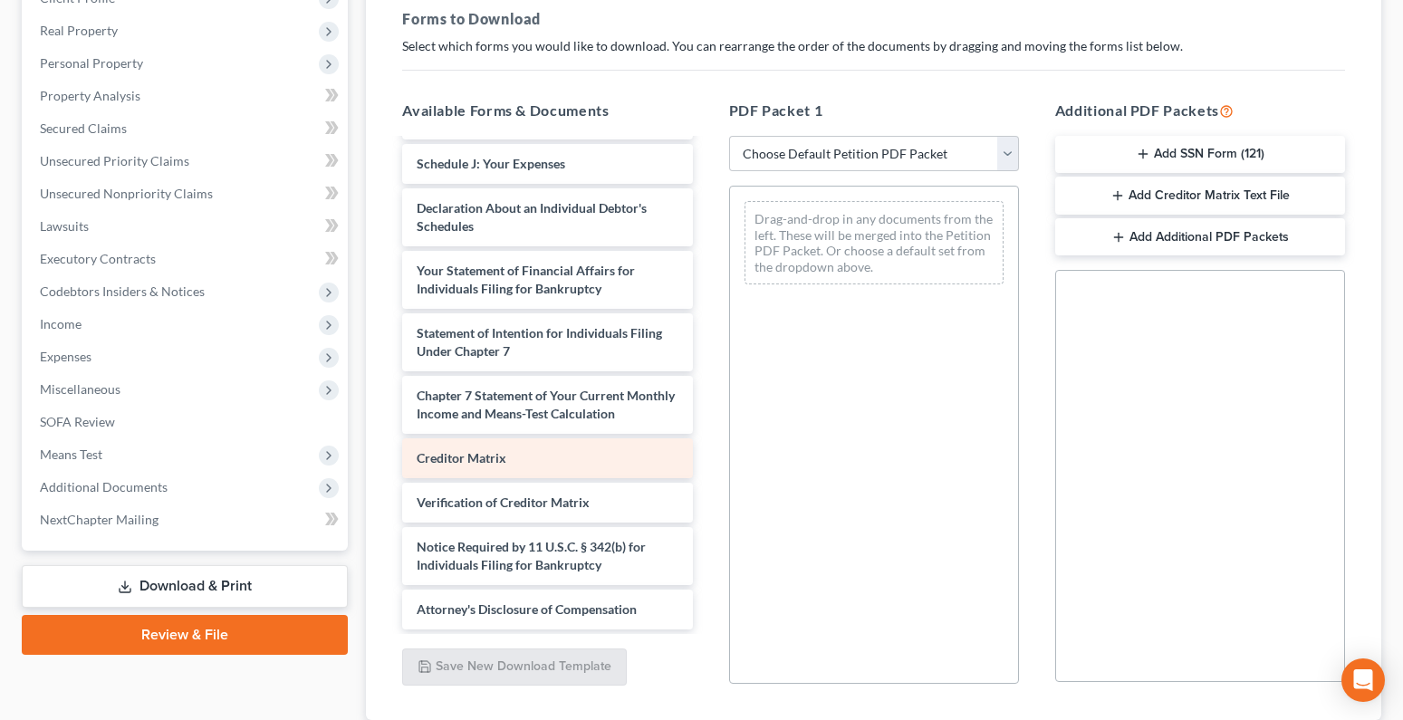
click at [506, 466] on span "Creditor Matrix" at bounding box center [462, 457] width 90 height 15
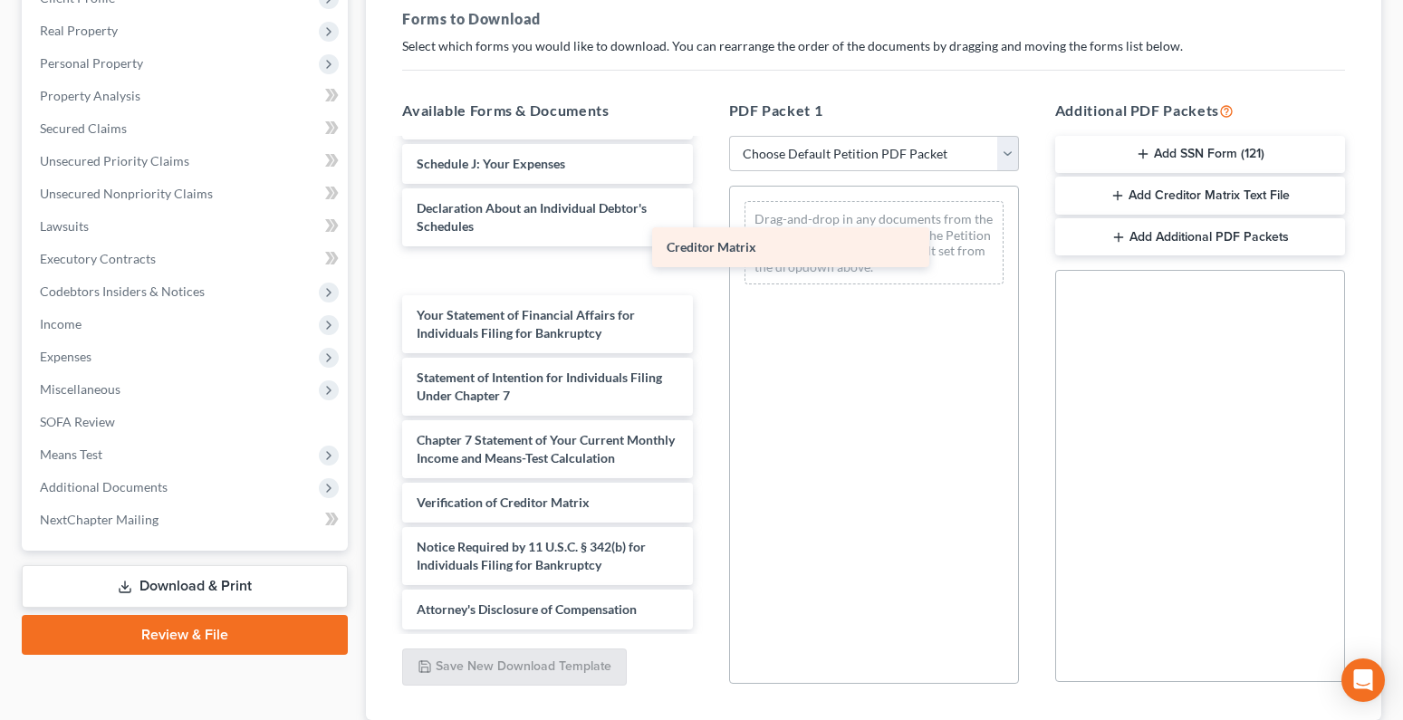
scroll to position [505, 0]
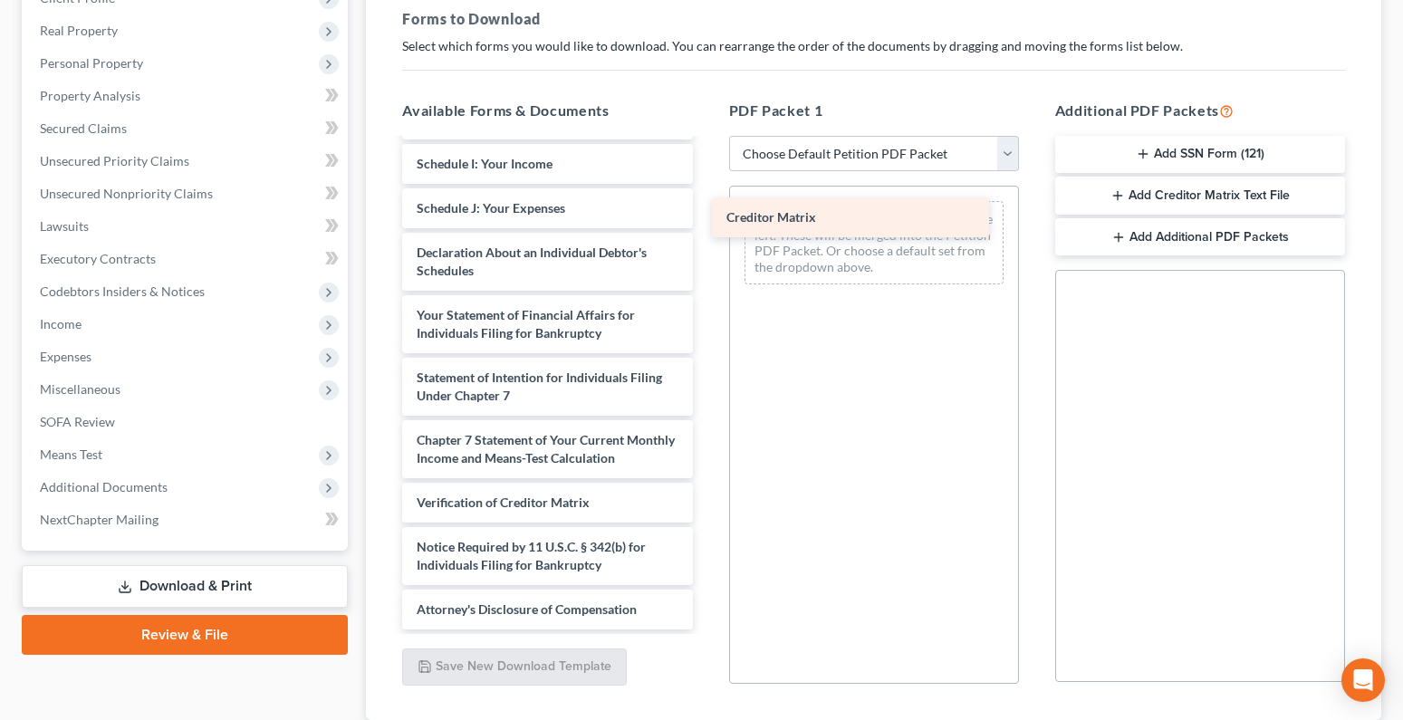
drag, startPoint x: 447, startPoint y: 472, endPoint x: 756, endPoint y: 226, distance: 395.8
click at [707, 226] on div "Creditor Matrix Installments Fee Sheets Voluntary Petition for Individuals Fili…" at bounding box center [547, 142] width 319 height 976
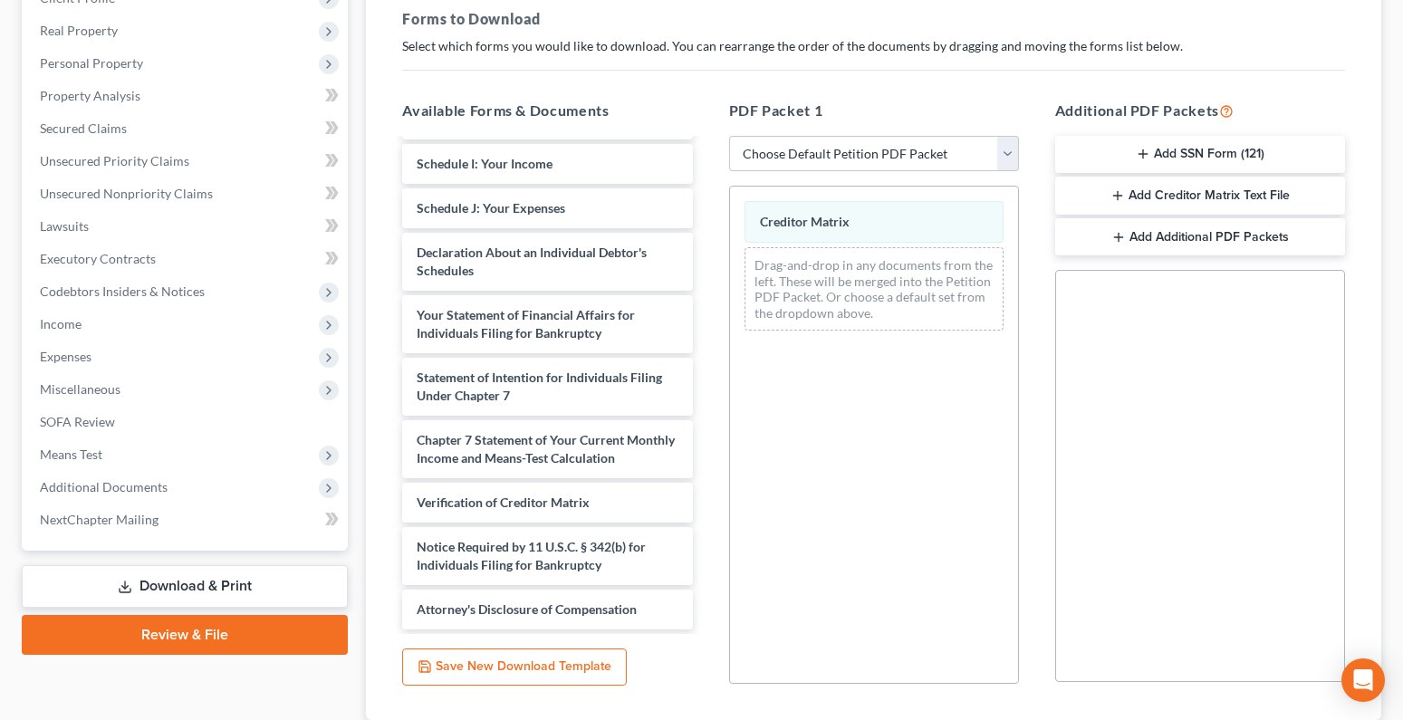
scroll to position [0, 0]
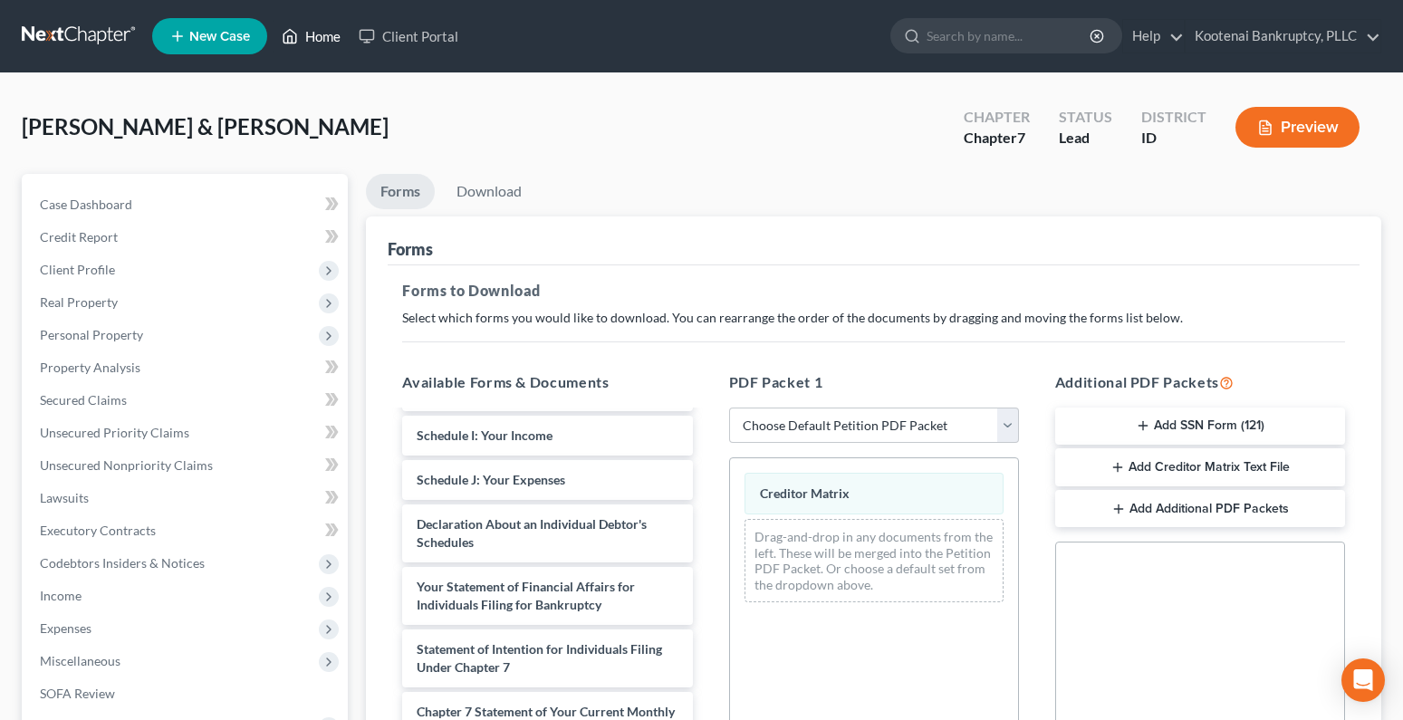
click at [327, 42] on link "Home" at bounding box center [311, 36] width 77 height 33
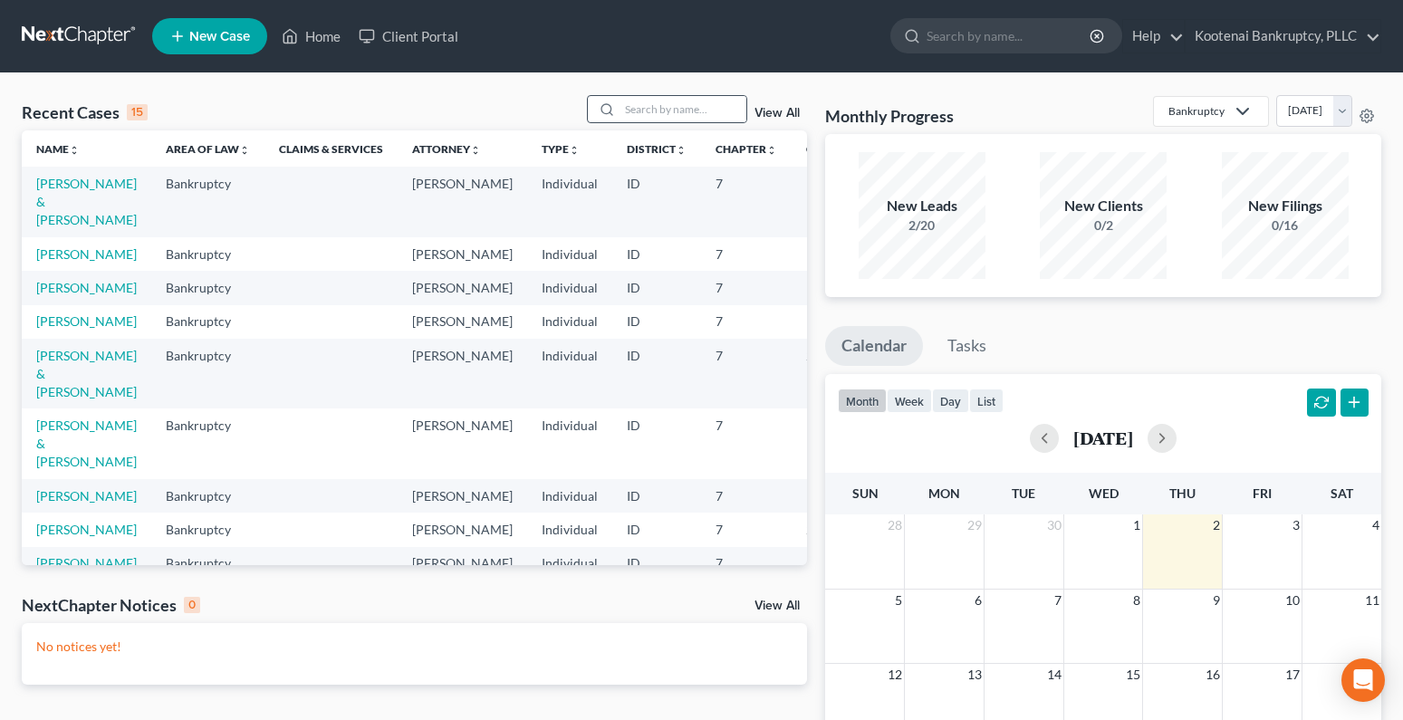
click at [614, 109] on icon at bounding box center [607, 109] width 14 height 14
click at [644, 109] on input "search" at bounding box center [683, 109] width 127 height 26
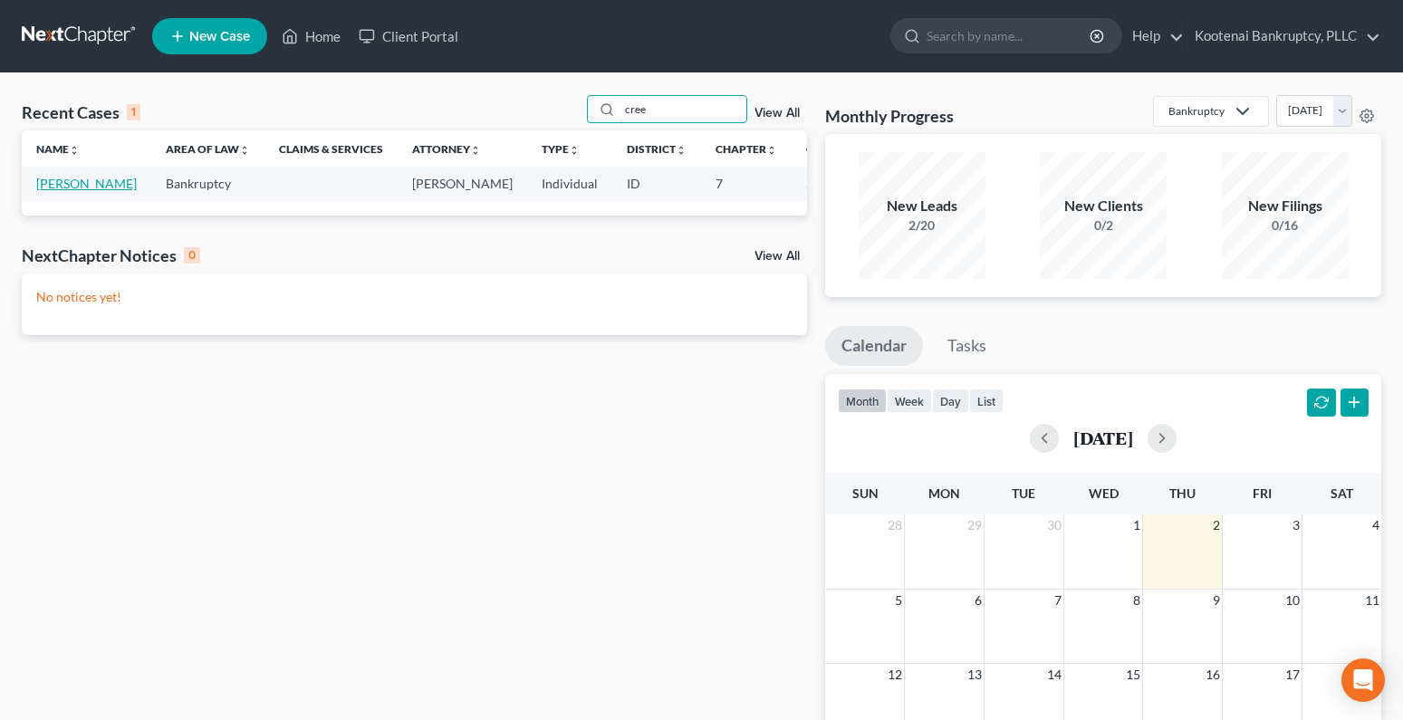
type input "cree"
click at [45, 187] on link "[PERSON_NAME]" at bounding box center [86, 183] width 101 height 15
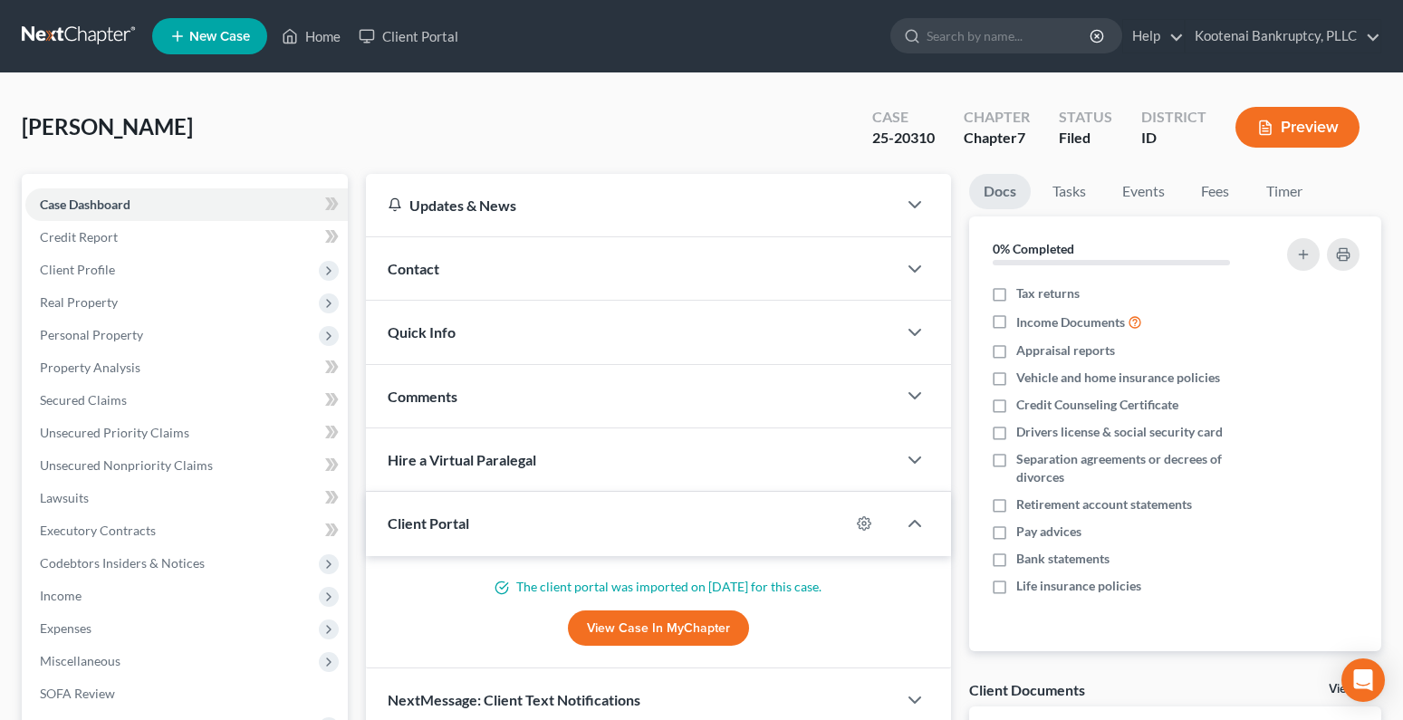
click at [1323, 124] on button "Preview" at bounding box center [1298, 127] width 124 height 41
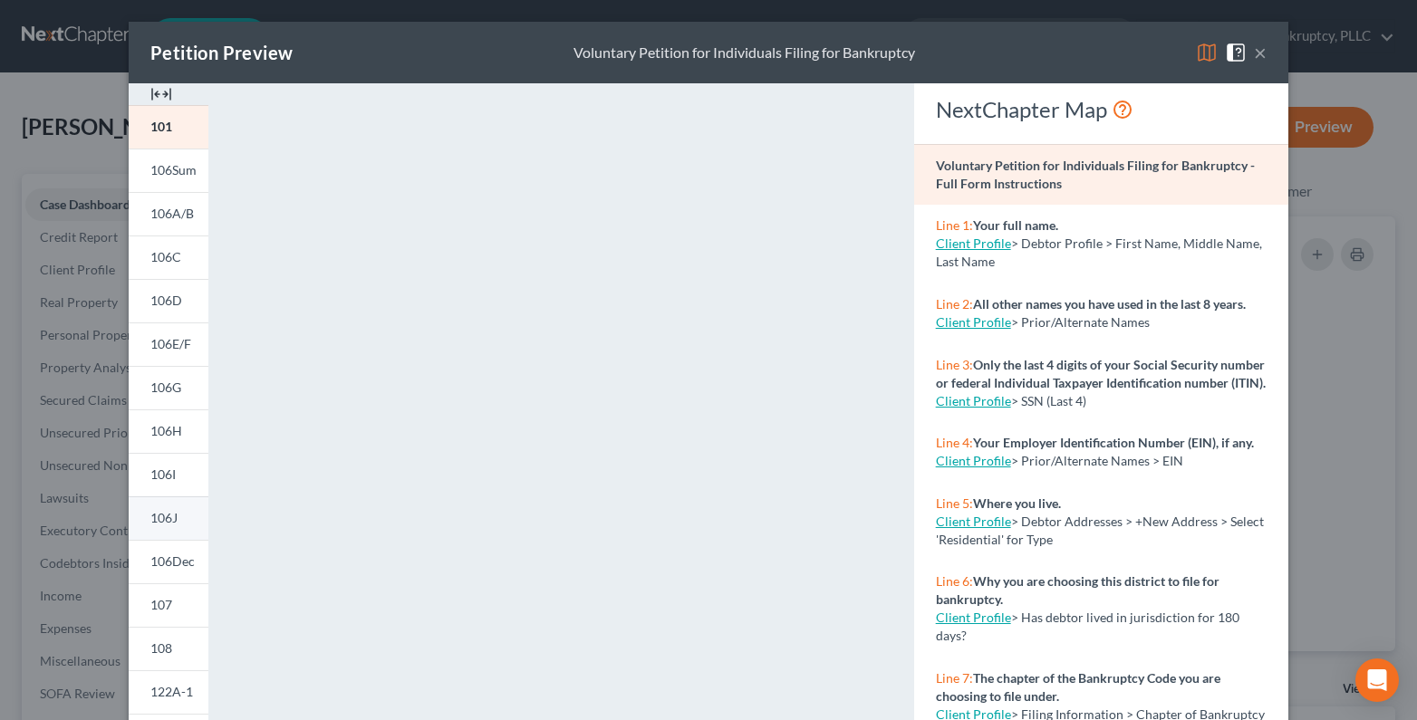
click at [163, 517] on span "106J" at bounding box center [163, 517] width 27 height 15
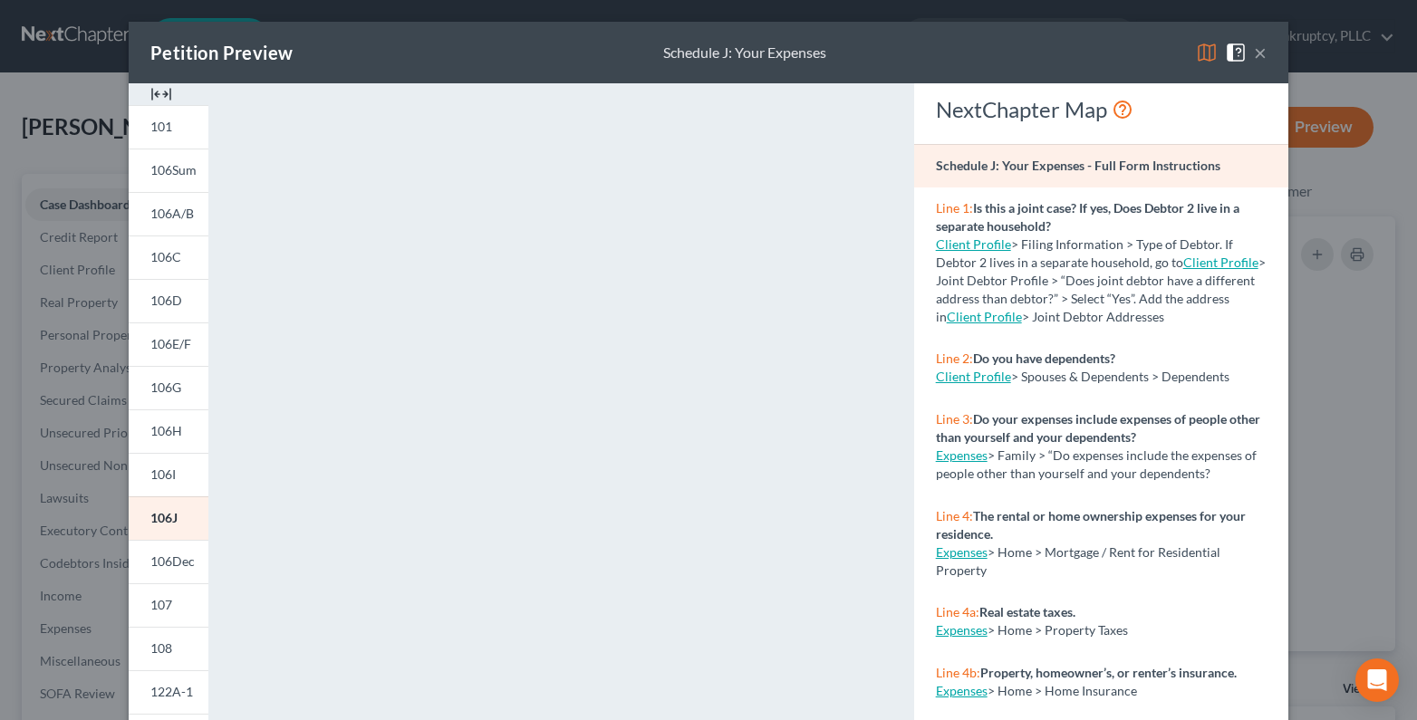
drag, startPoint x: 1257, startPoint y: 45, endPoint x: 1031, endPoint y: 59, distance: 226.9
click at [1257, 45] on button "×" at bounding box center [1260, 53] width 13 height 22
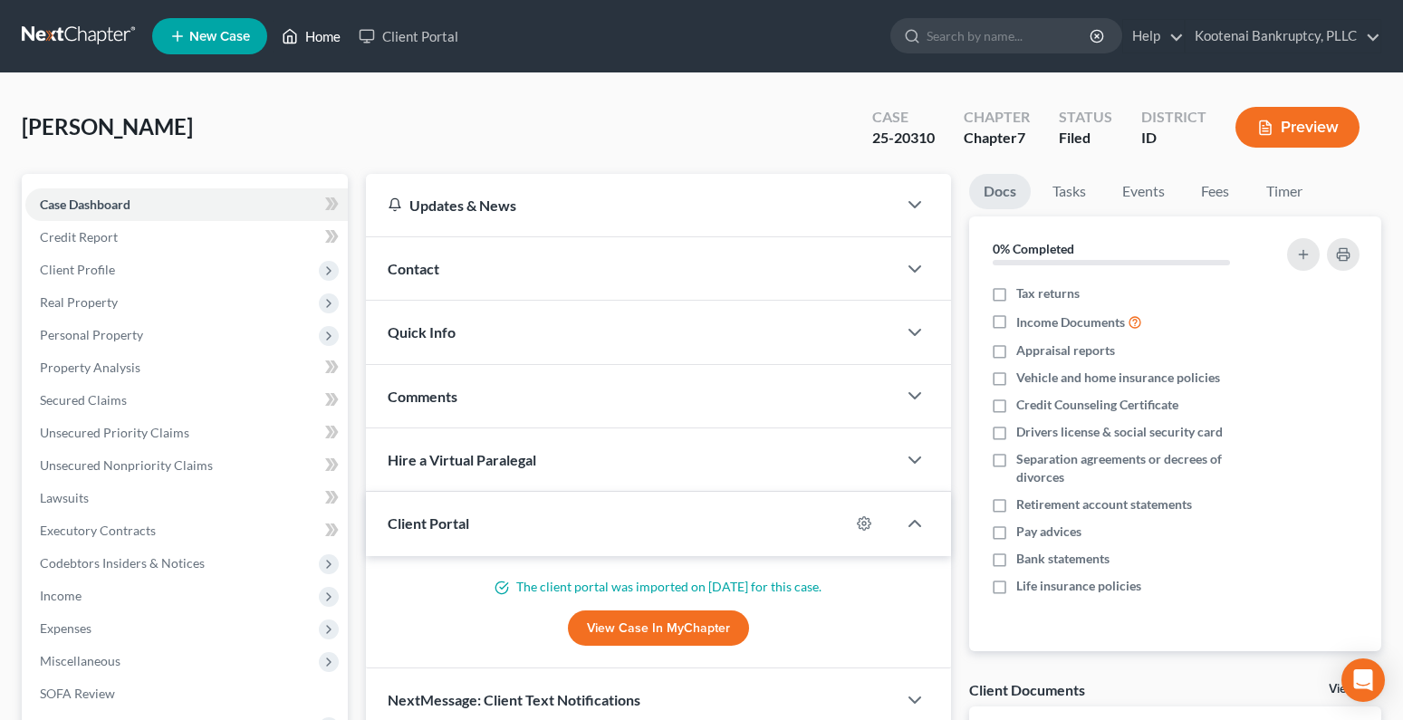
click at [327, 36] on link "Home" at bounding box center [311, 36] width 77 height 33
